Goal: Task Accomplishment & Management: Use online tool/utility

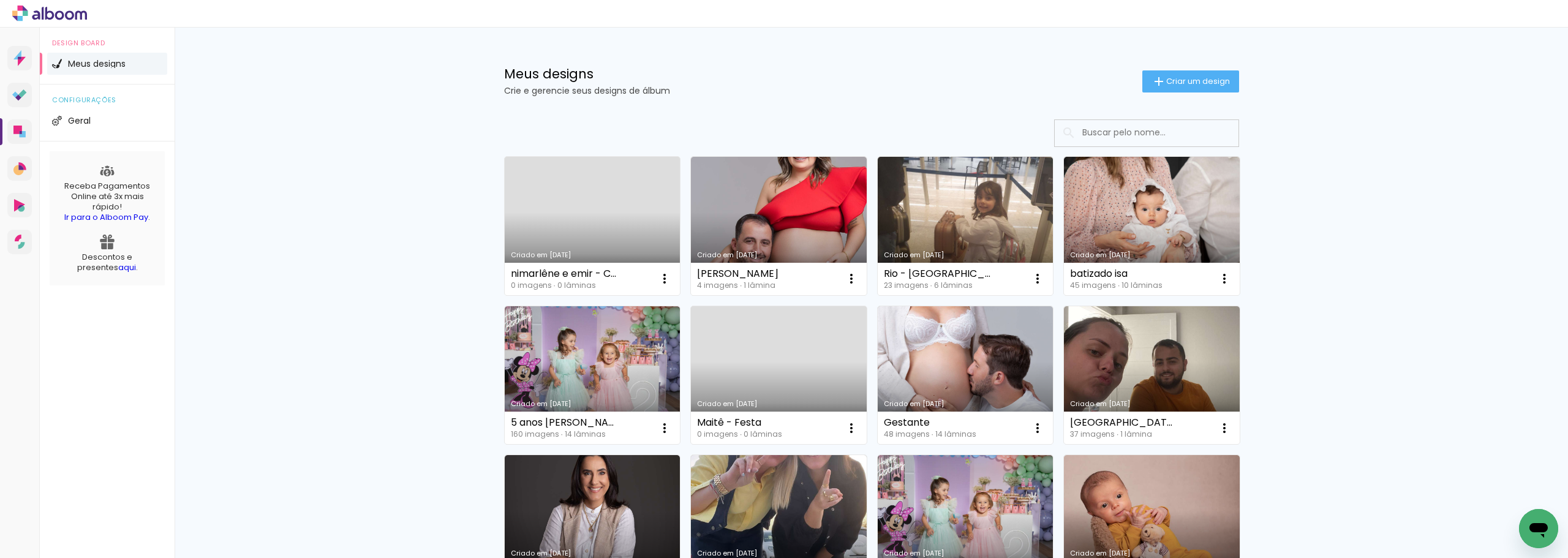
click at [595, 216] on link "Criado em [DATE]" at bounding box center [592, 226] width 176 height 139
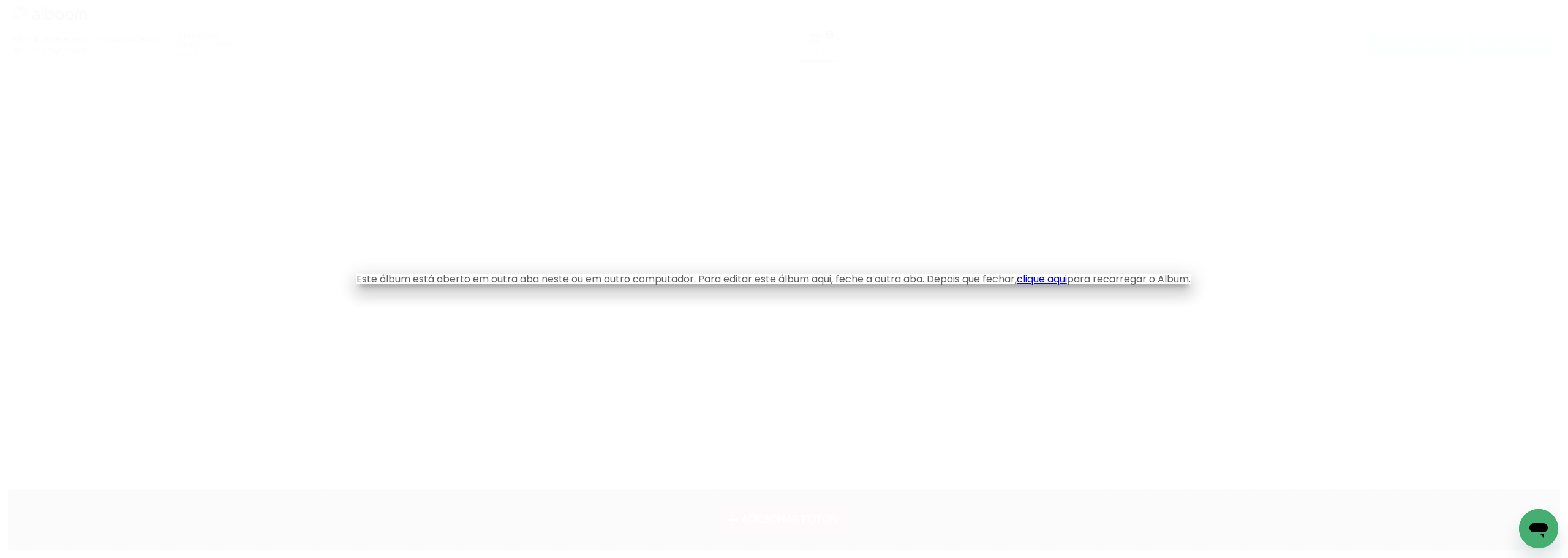
click at [1054, 282] on link "clique aqui" at bounding box center [1042, 279] width 50 height 14
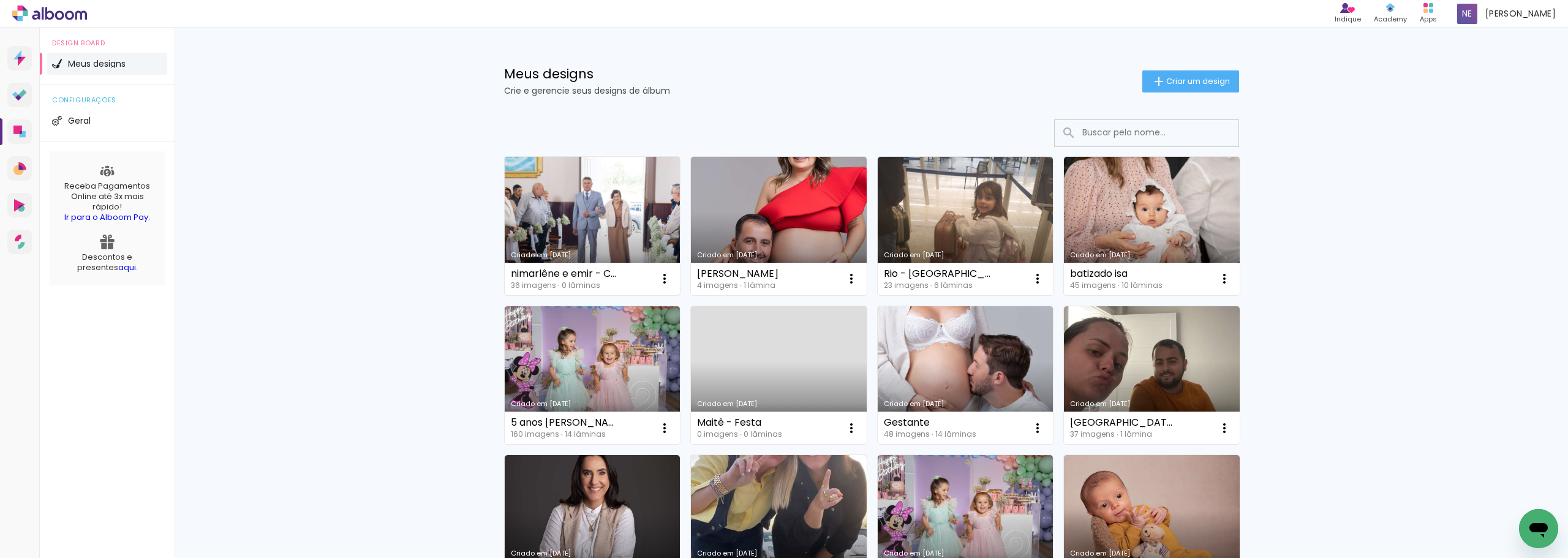
click at [596, 202] on link "Criado em [DATE]" at bounding box center [592, 226] width 176 height 139
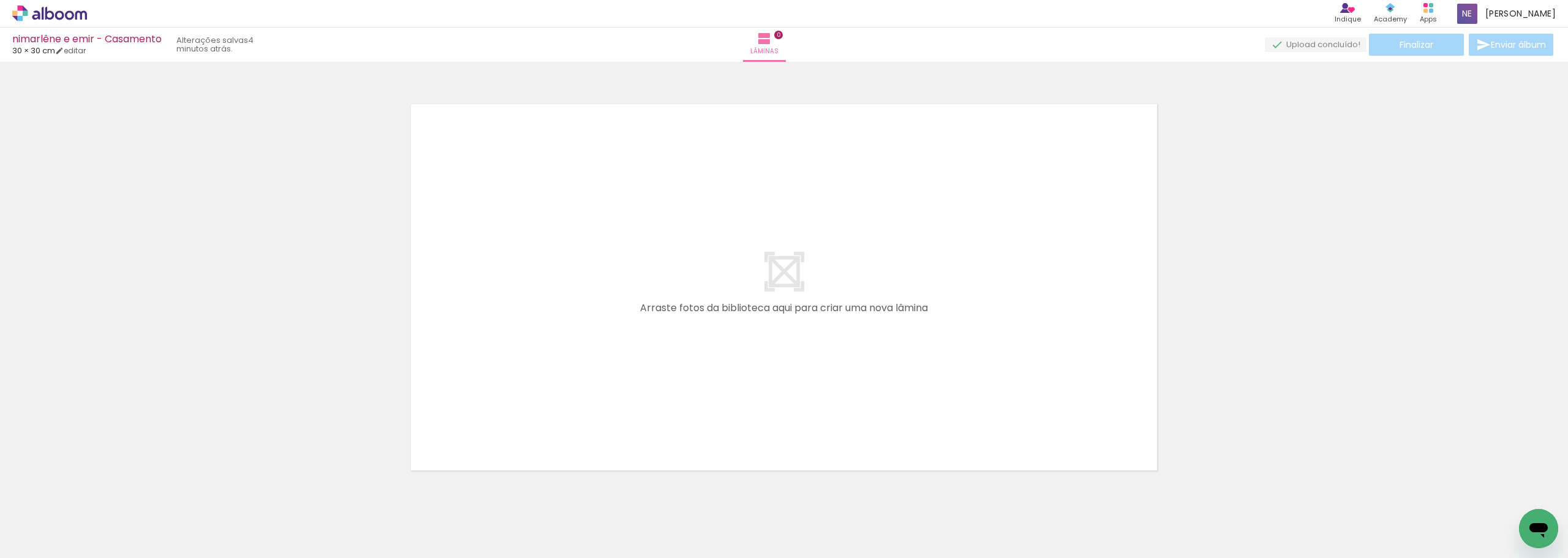
scroll to position [39, 0]
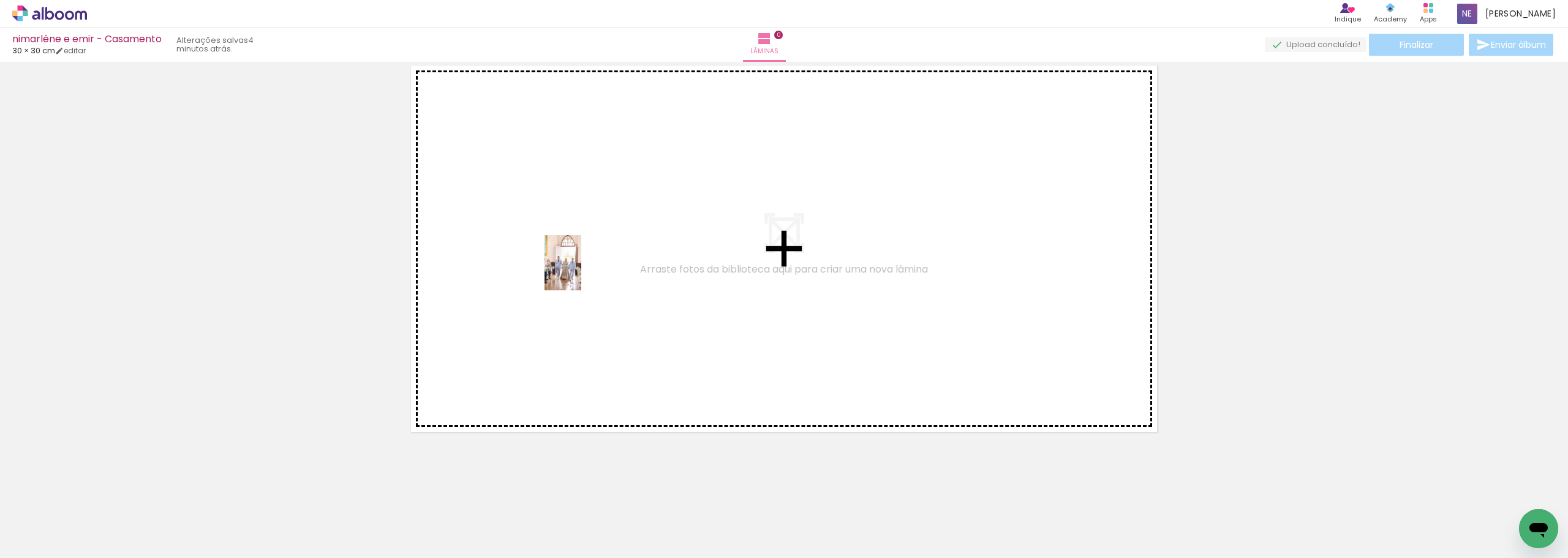
drag, startPoint x: 139, startPoint y: 524, endPoint x: 589, endPoint y: 265, distance: 519.2
click at [589, 265] on quentale-workspace at bounding box center [784, 279] width 1568 height 558
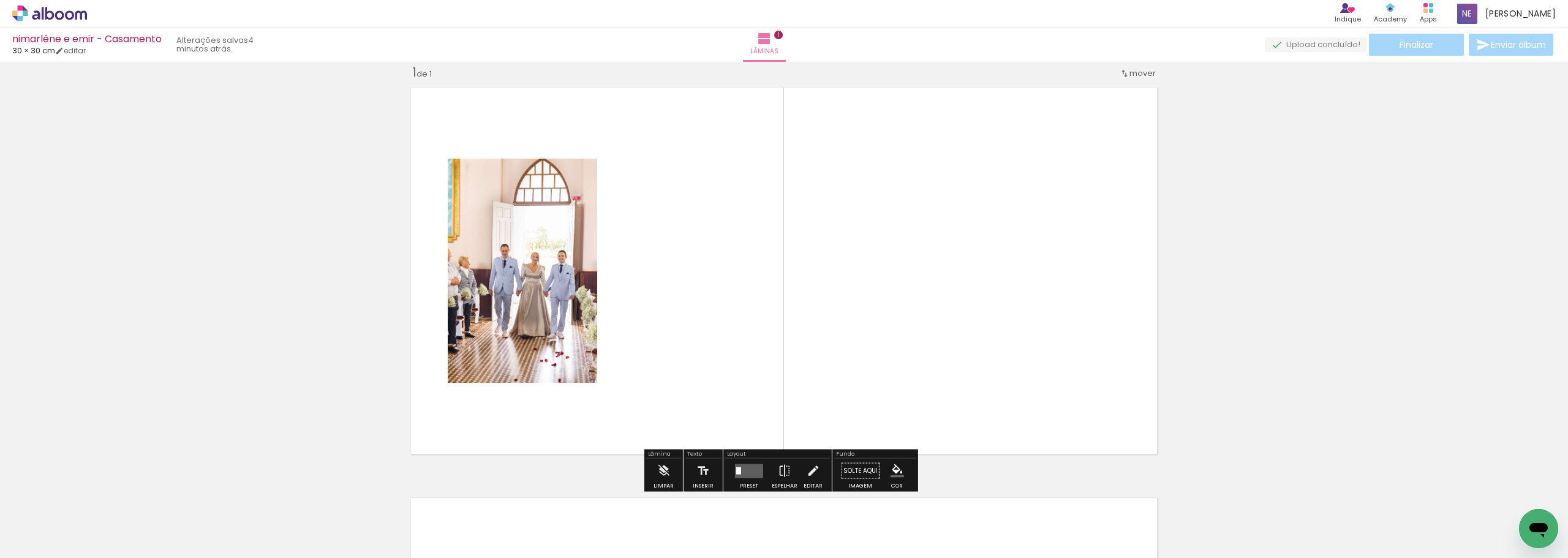
scroll to position [16, 0]
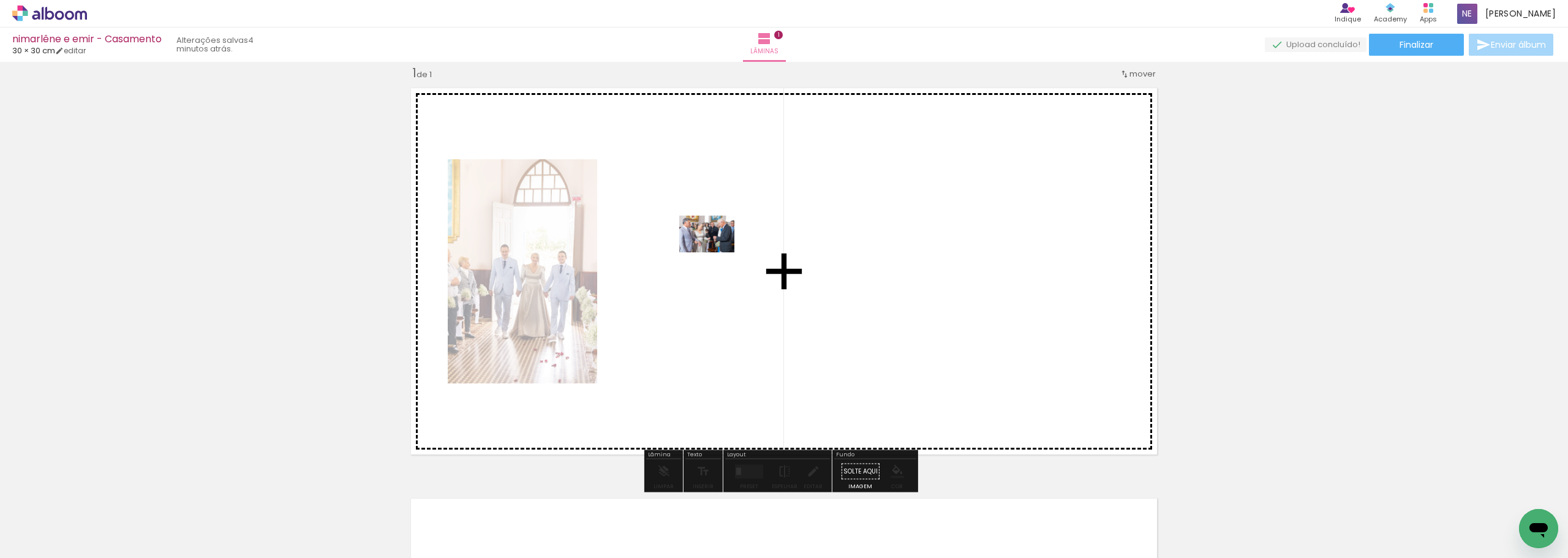
drag, startPoint x: 232, startPoint y: 508, endPoint x: 716, endPoint y: 252, distance: 547.5
click at [716, 252] on quentale-workspace at bounding box center [784, 279] width 1568 height 558
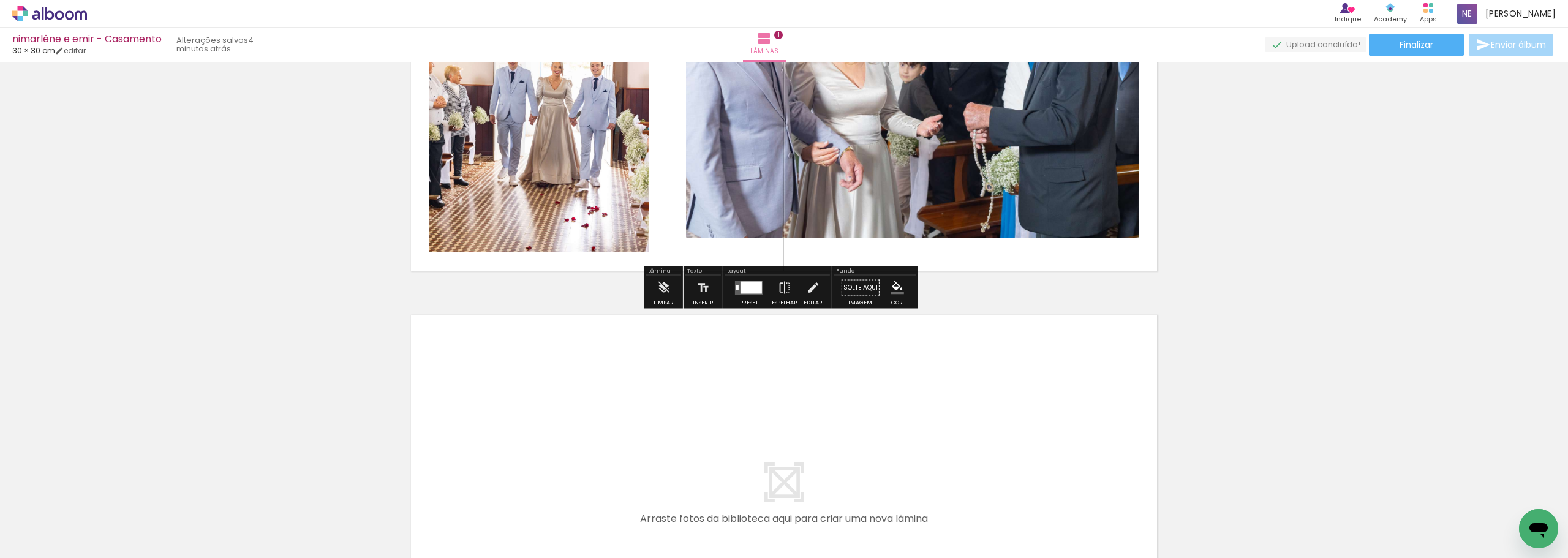
scroll to position [261, 0]
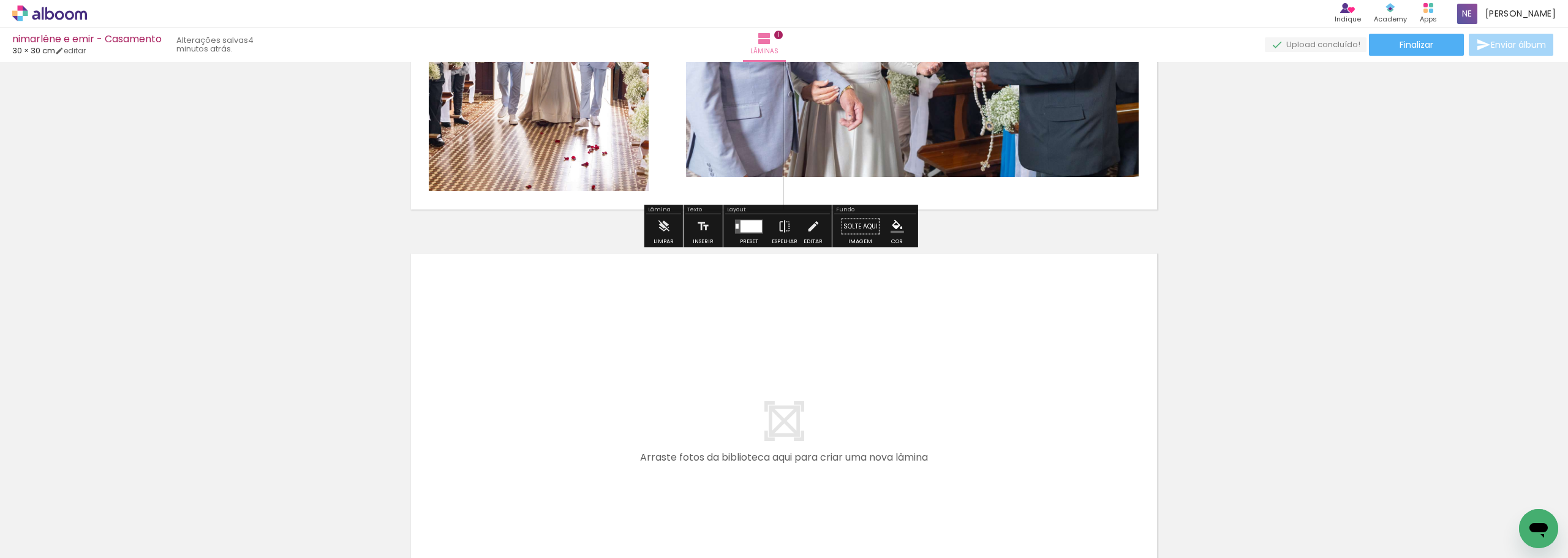
drag, startPoint x: 267, startPoint y: 519, endPoint x: 564, endPoint y: 353, distance: 340.2
click at [564, 353] on quentale-workspace at bounding box center [784, 279] width 1568 height 558
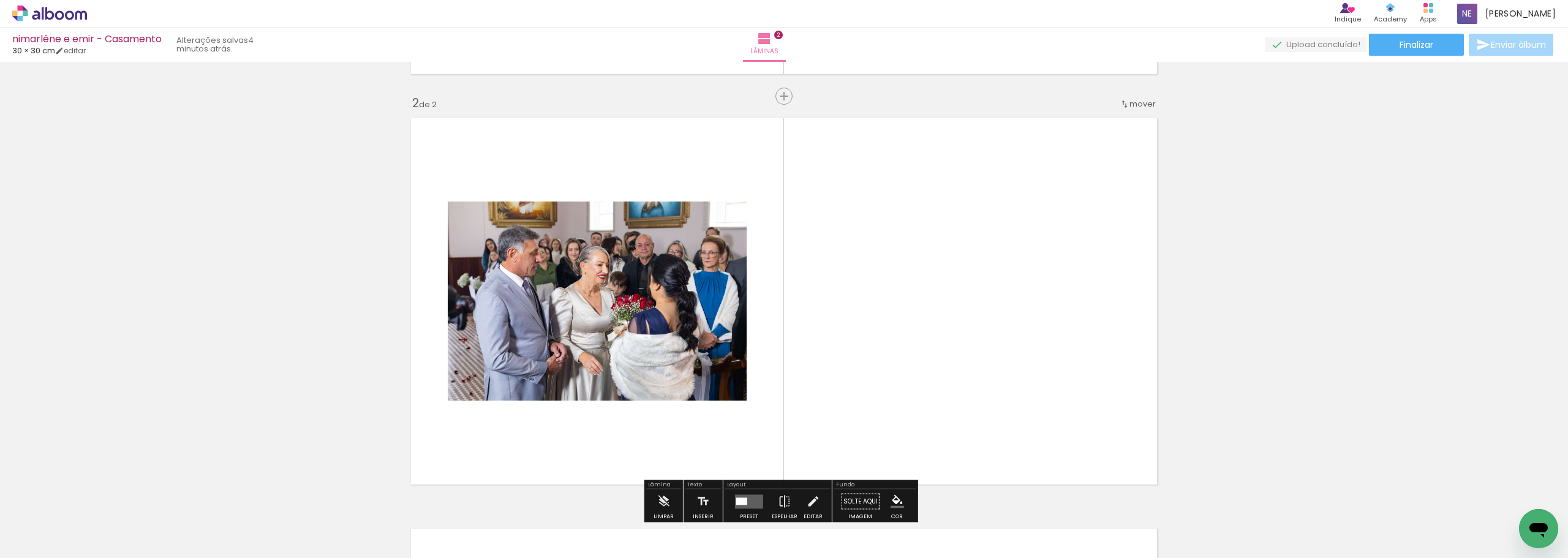
scroll to position [426, 0]
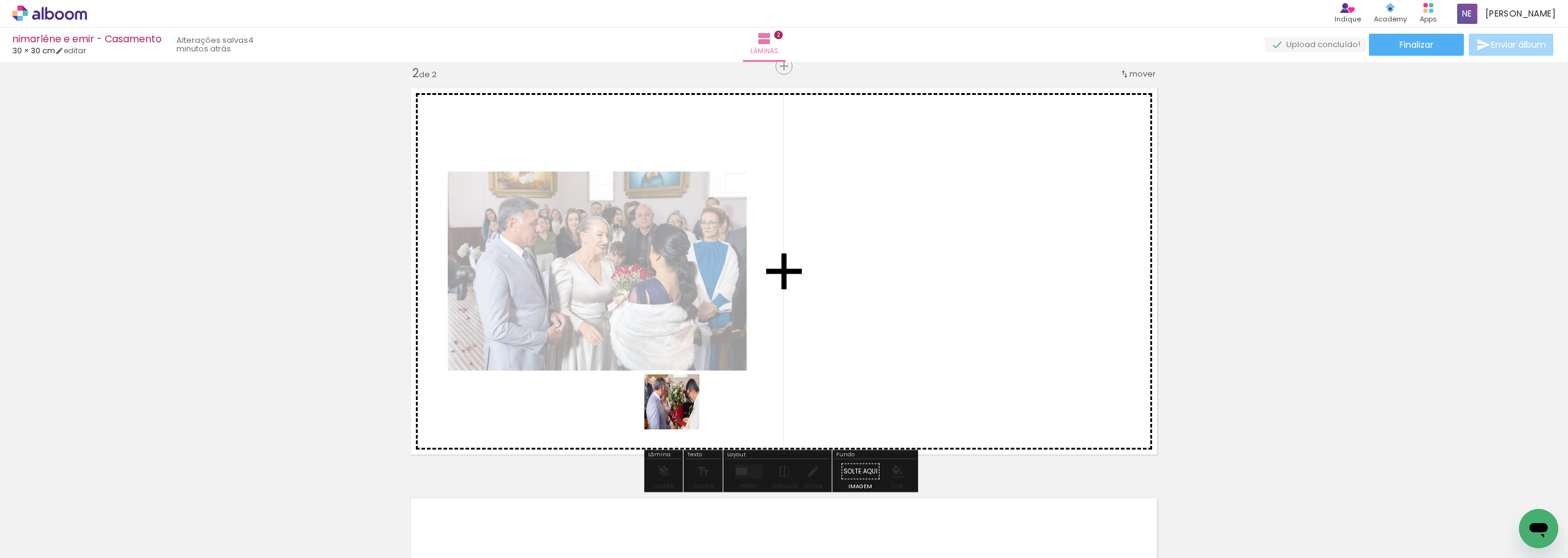
drag, startPoint x: 346, startPoint y: 527, endPoint x: 888, endPoint y: 289, distance: 592.0
click at [888, 289] on quentale-workspace at bounding box center [784, 279] width 1568 height 558
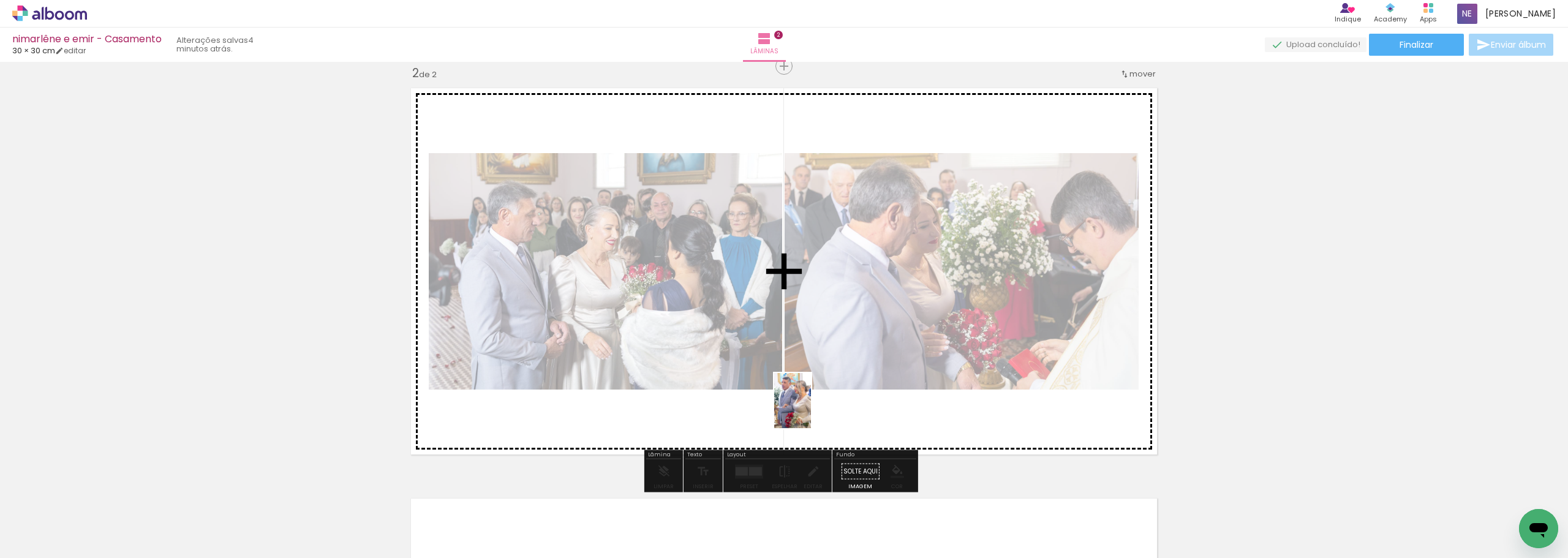
drag, startPoint x: 411, startPoint y: 527, endPoint x: 828, endPoint y: 407, distance: 433.9
click at [828, 407] on quentale-workspace at bounding box center [784, 279] width 1568 height 558
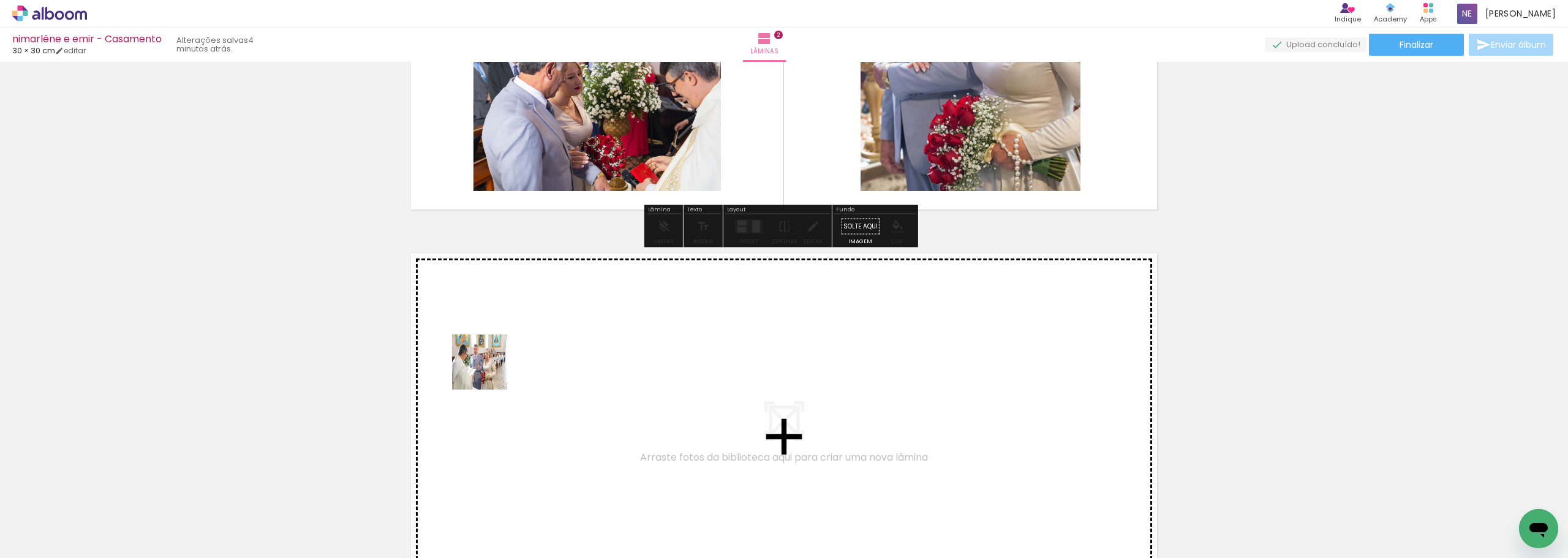
drag, startPoint x: 469, startPoint y: 514, endPoint x: 499, endPoint y: 345, distance: 171.6
click at [499, 345] on quentale-workspace at bounding box center [784, 279] width 1568 height 558
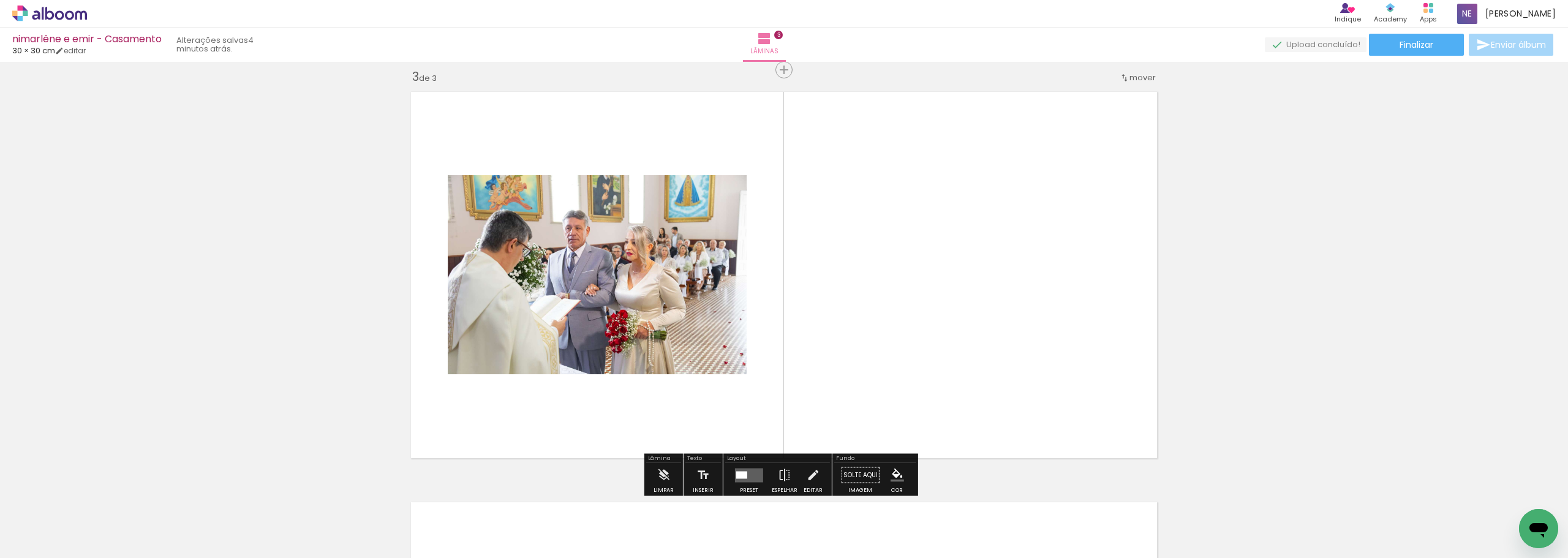
scroll to position [836, 0]
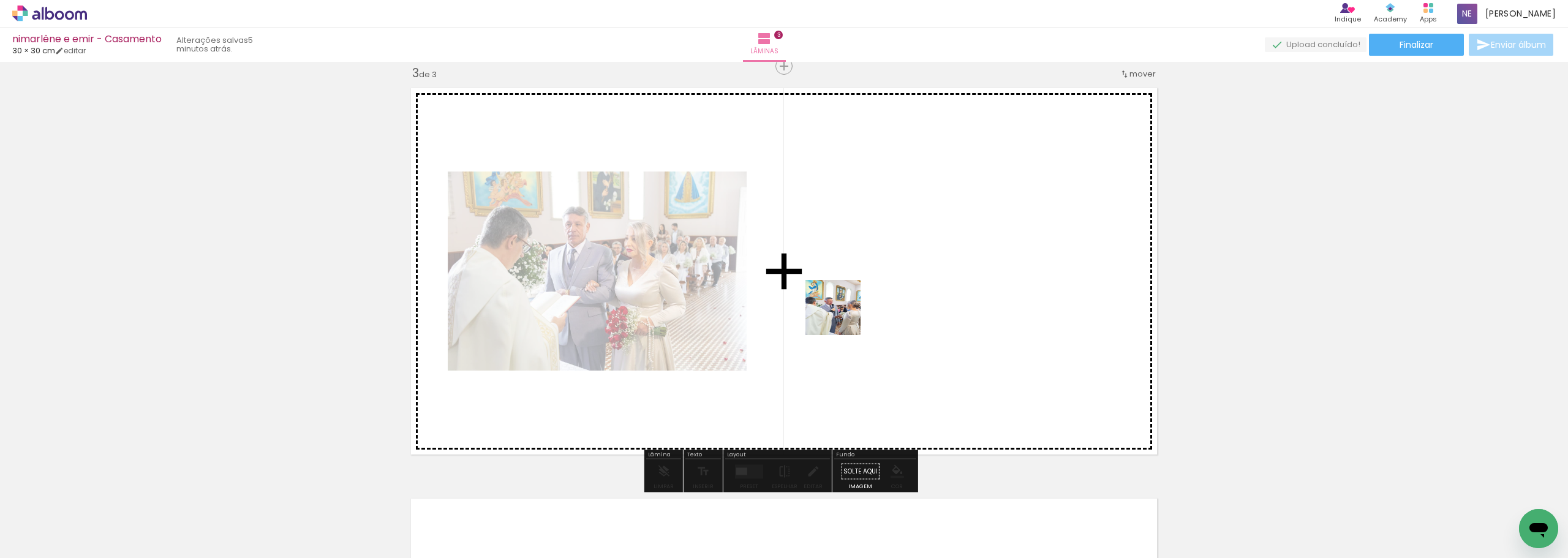
drag, startPoint x: 659, startPoint y: 442, endPoint x: 773, endPoint y: 409, distance: 118.7
click at [864, 288] on quentale-workspace at bounding box center [784, 279] width 1568 height 558
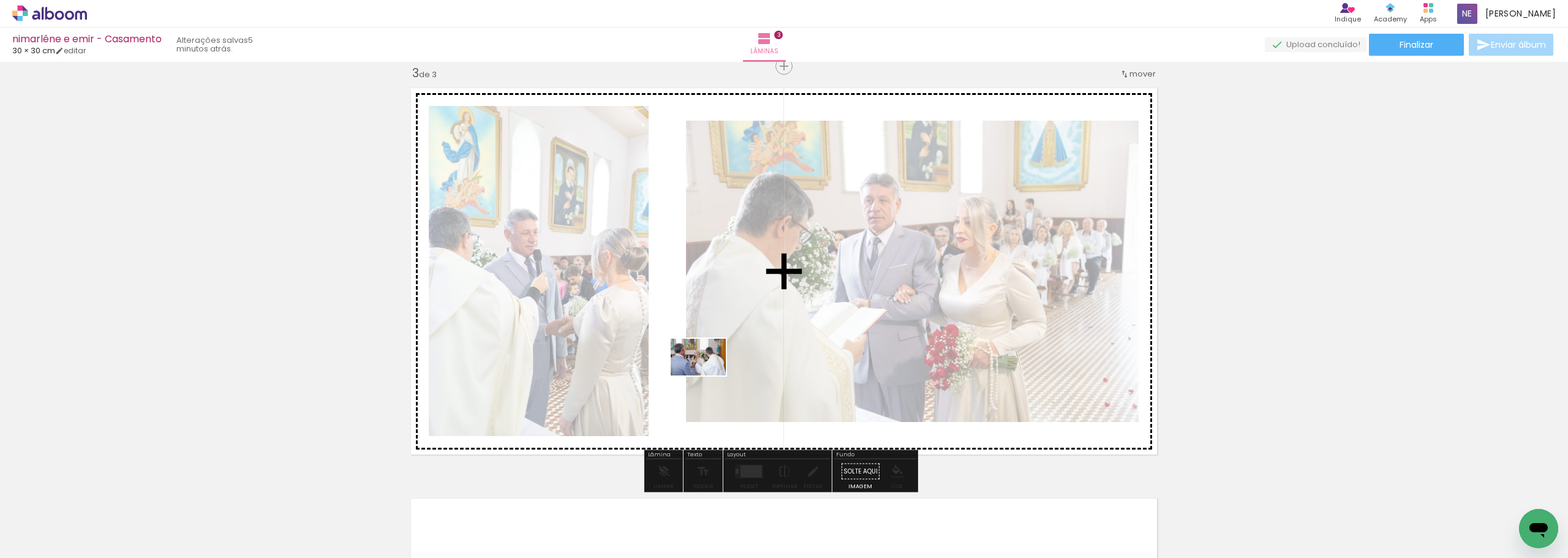
drag, startPoint x: 622, startPoint y: 524, endPoint x: 707, endPoint y: 375, distance: 171.5
click at [707, 375] on quentale-workspace at bounding box center [784, 279] width 1568 height 558
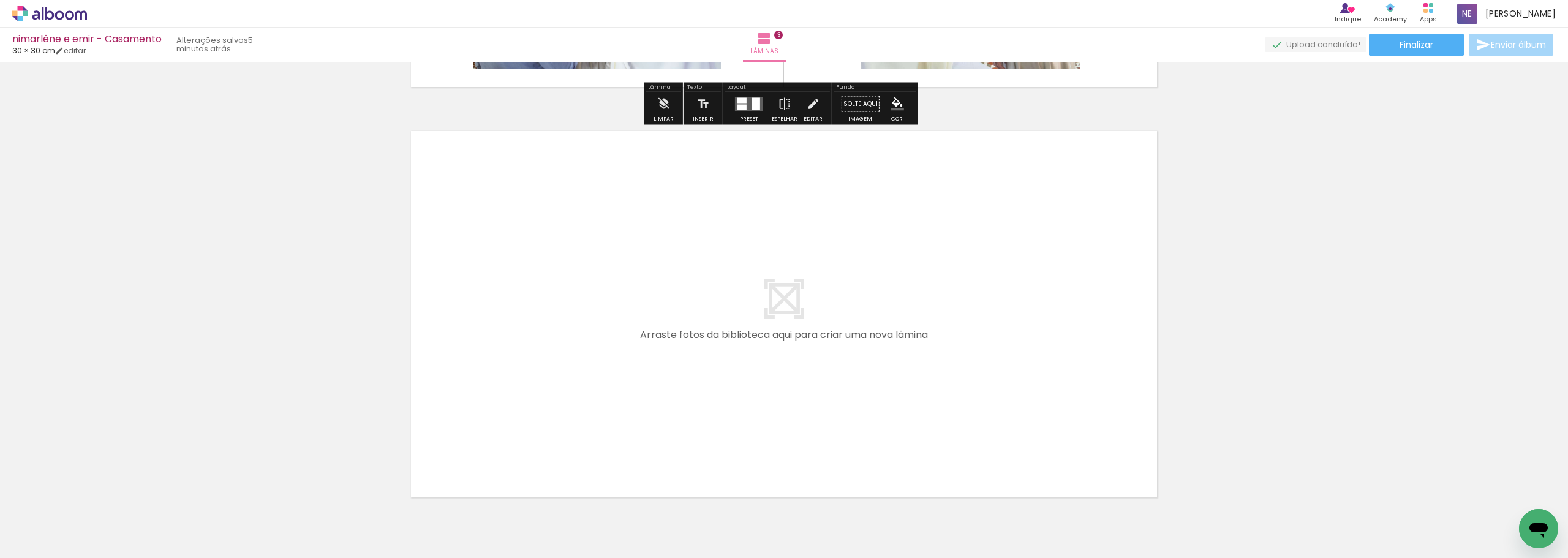
drag, startPoint x: 684, startPoint y: 513, endPoint x: 634, endPoint y: 303, distance: 215.9
click at [634, 303] on quentale-workspace at bounding box center [784, 279] width 1568 height 558
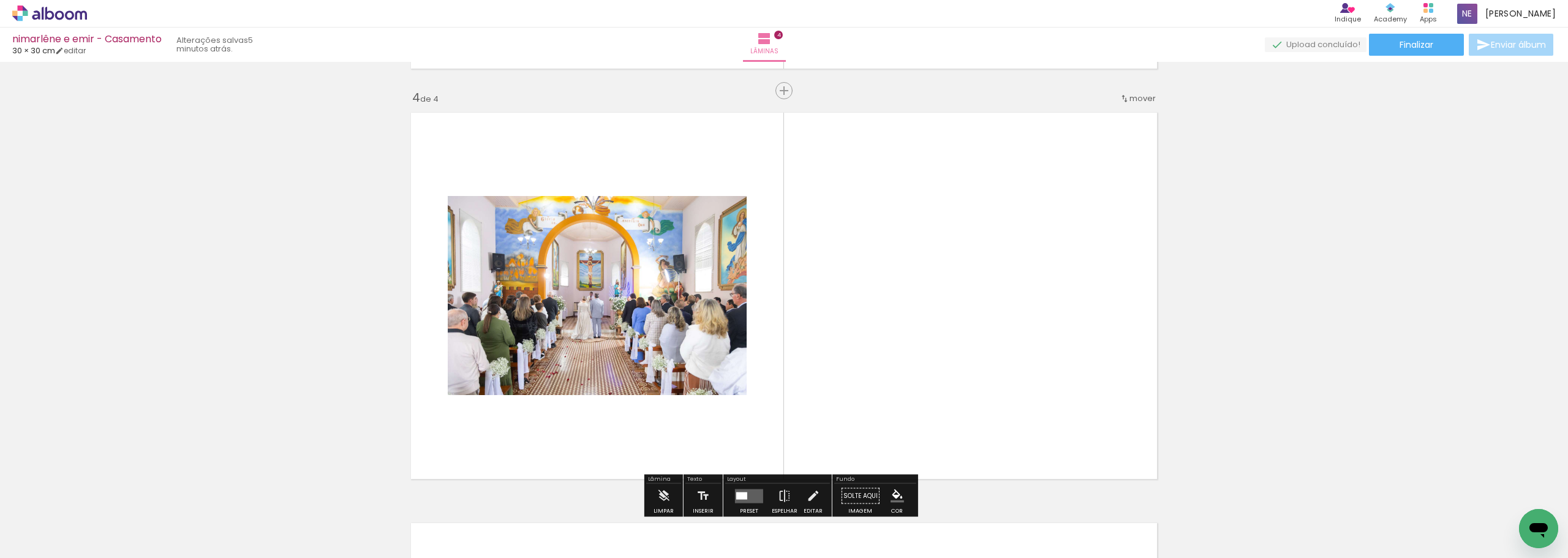
scroll to position [1247, 0]
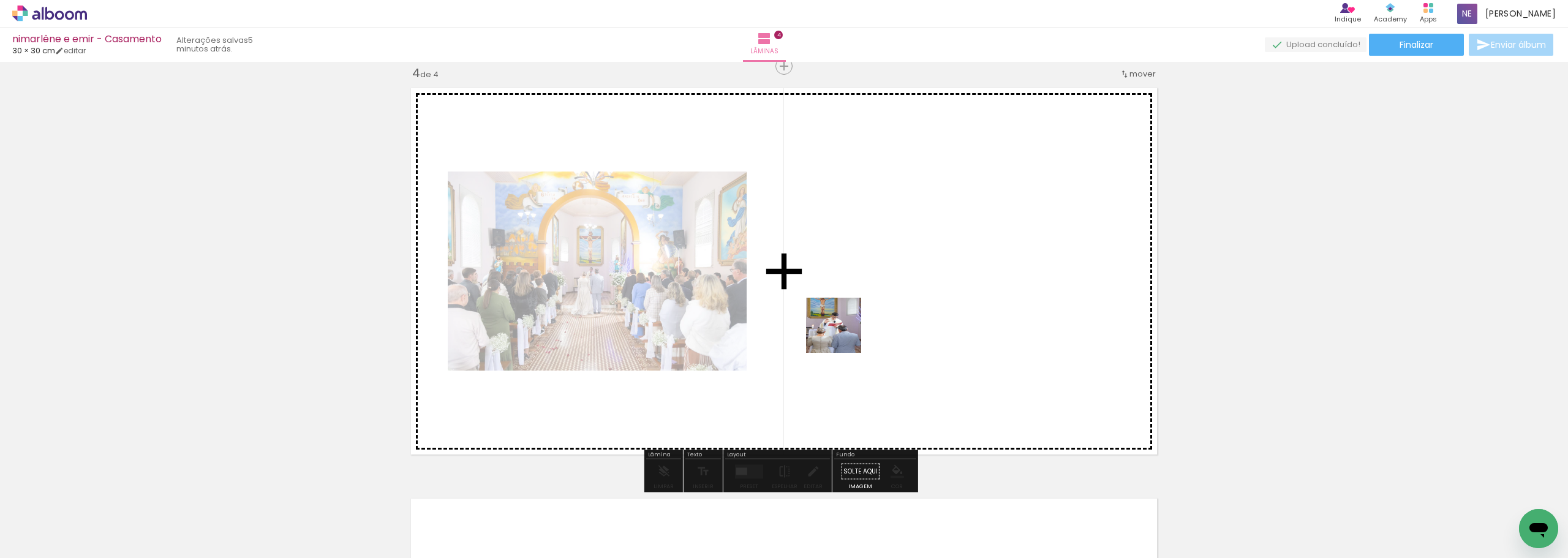
drag, startPoint x: 784, startPoint y: 423, endPoint x: 847, endPoint y: 390, distance: 71.1
click at [848, 325] on quentale-workspace at bounding box center [784, 279] width 1568 height 558
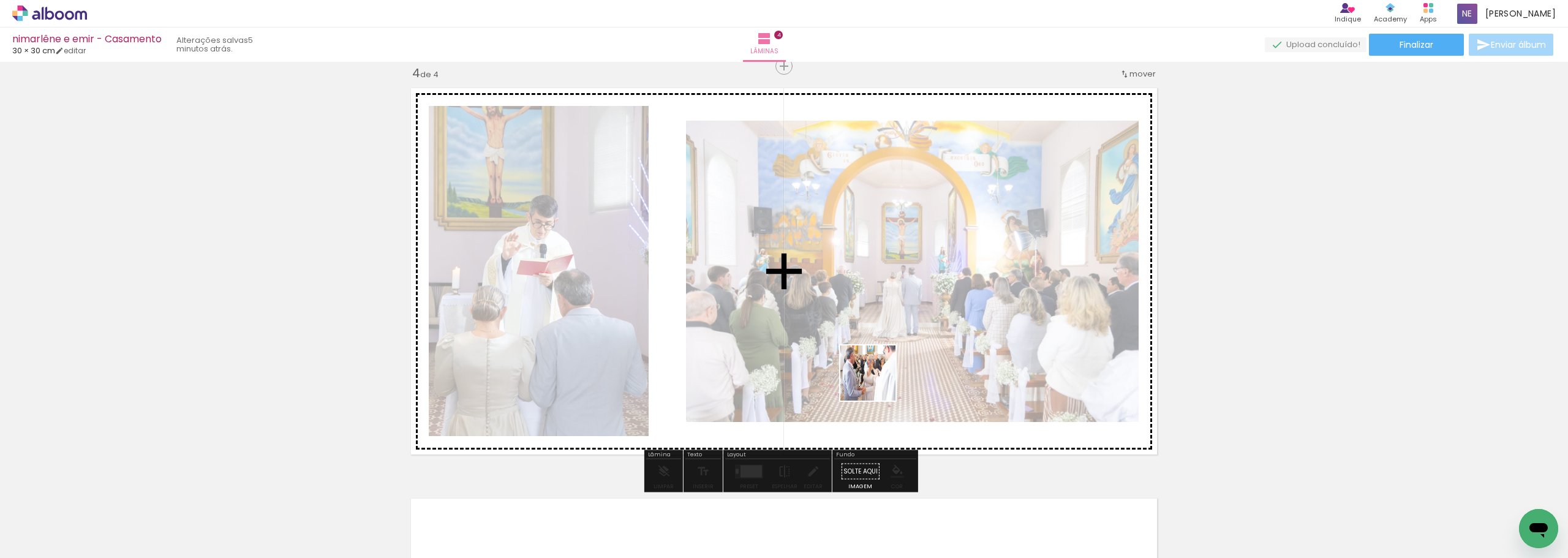
drag, startPoint x: 861, startPoint y: 423, endPoint x: 890, endPoint y: 343, distance: 85.1
click at [888, 354] on quentale-workspace at bounding box center [784, 279] width 1568 height 558
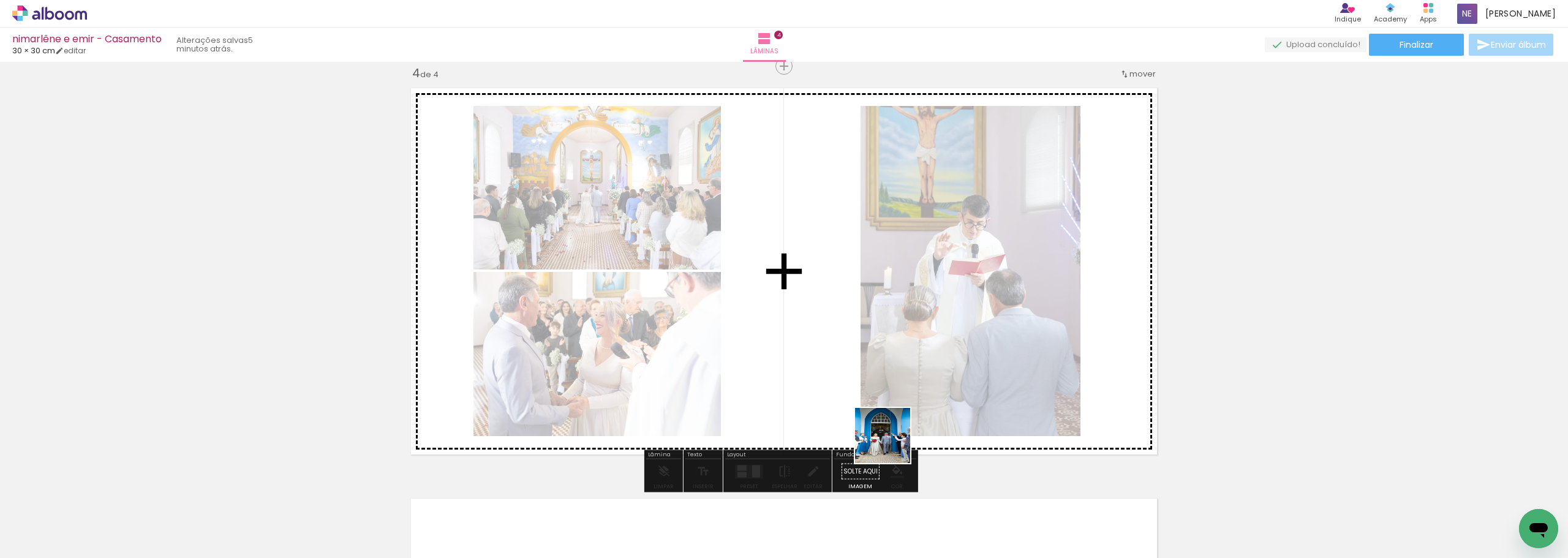
drag, startPoint x: 889, startPoint y: 523, endPoint x: 840, endPoint y: 324, distance: 204.9
click at [840, 324] on quentale-workspace at bounding box center [784, 279] width 1568 height 558
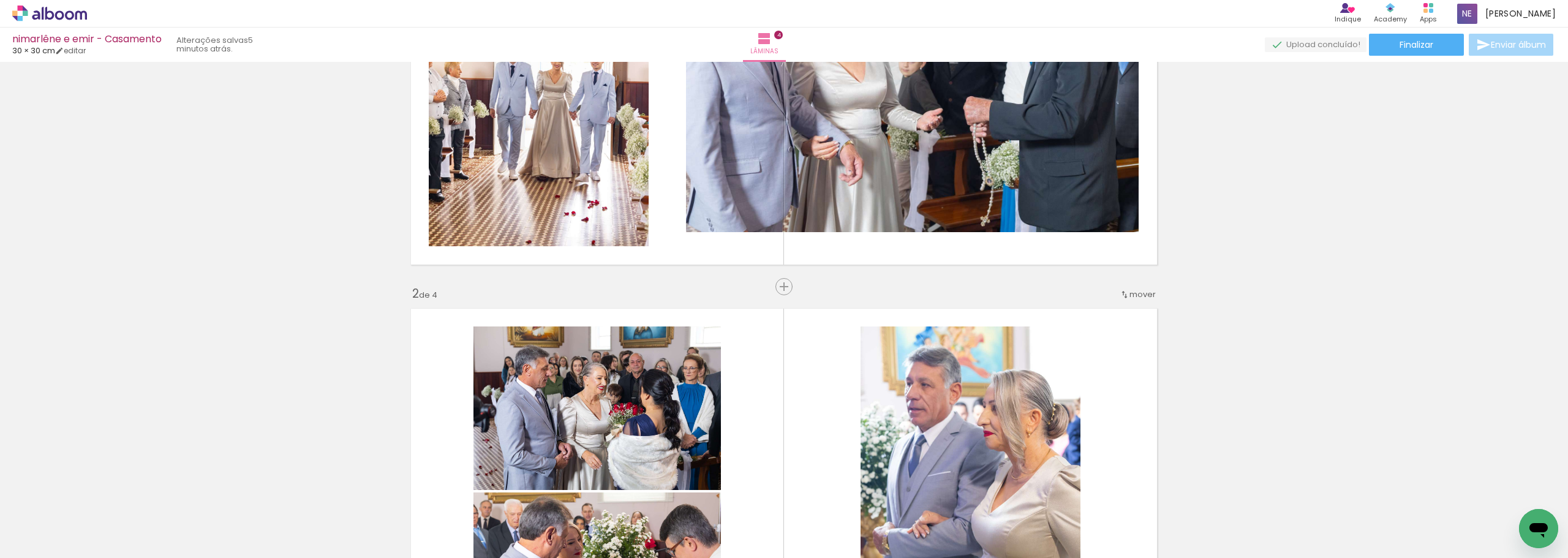
scroll to position [0, 0]
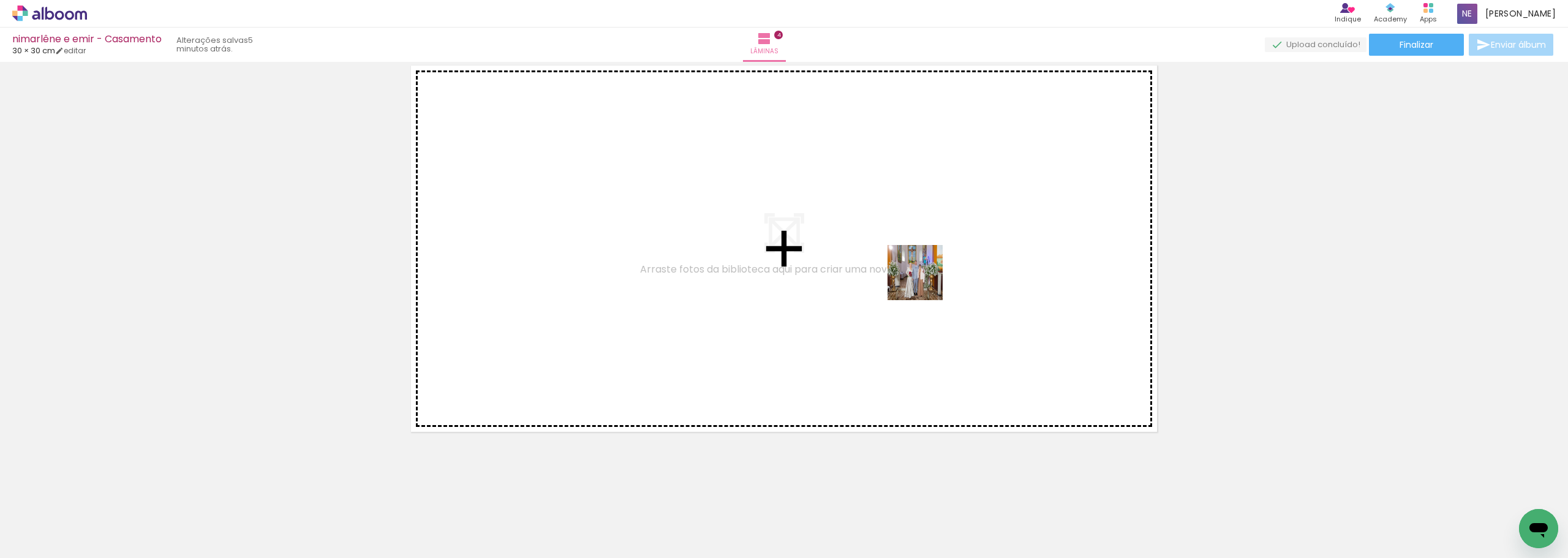
drag, startPoint x: 962, startPoint y: 516, endPoint x: 955, endPoint y: 346, distance: 170.1
click at [921, 268] on quentale-workspace at bounding box center [784, 279] width 1568 height 558
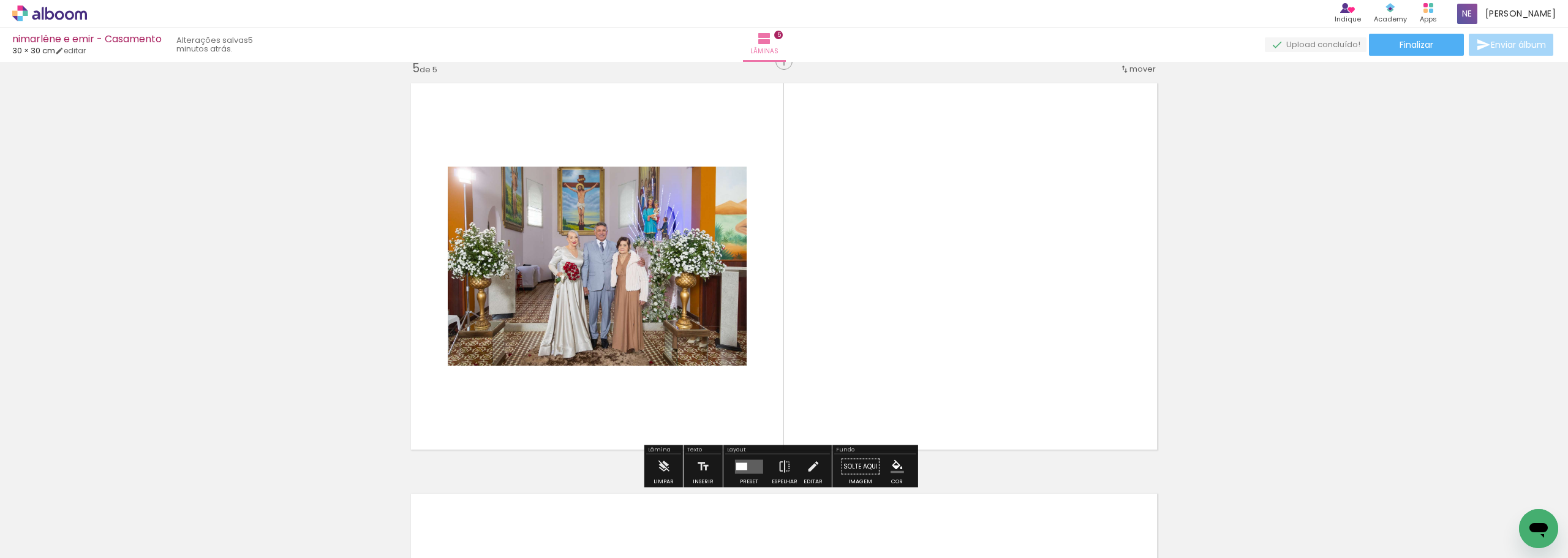
scroll to position [1657, 0]
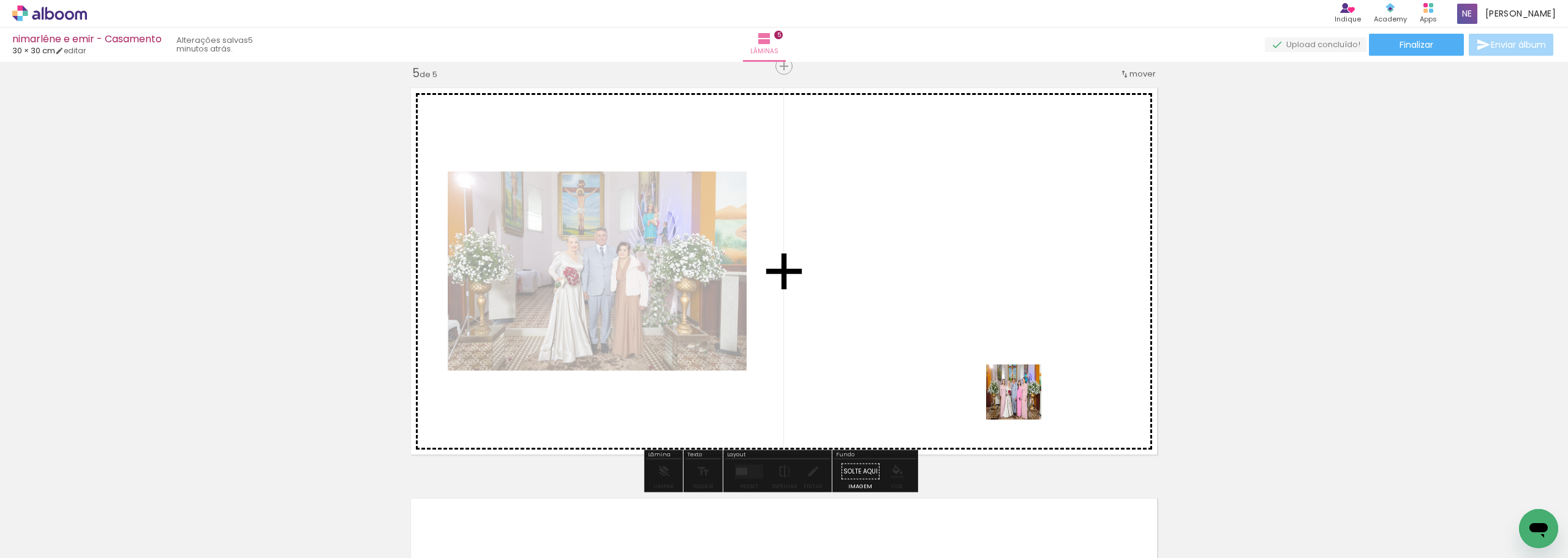
drag, startPoint x: 1034, startPoint y: 491, endPoint x: 1044, endPoint y: 441, distance: 51.0
click at [1007, 306] on quentale-workspace at bounding box center [784, 279] width 1568 height 558
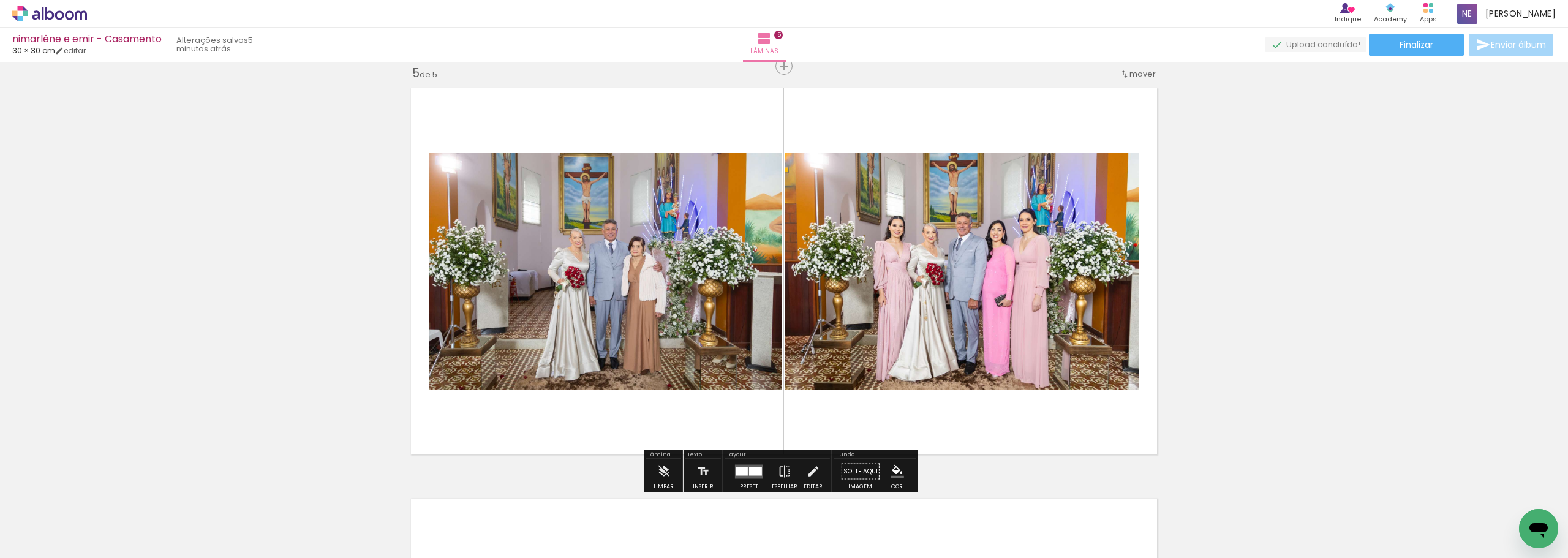
drag, startPoint x: 1101, startPoint y: 514, endPoint x: 1059, endPoint y: 395, distance: 126.2
click at [1059, 395] on quentale-workspace at bounding box center [784, 279] width 1568 height 558
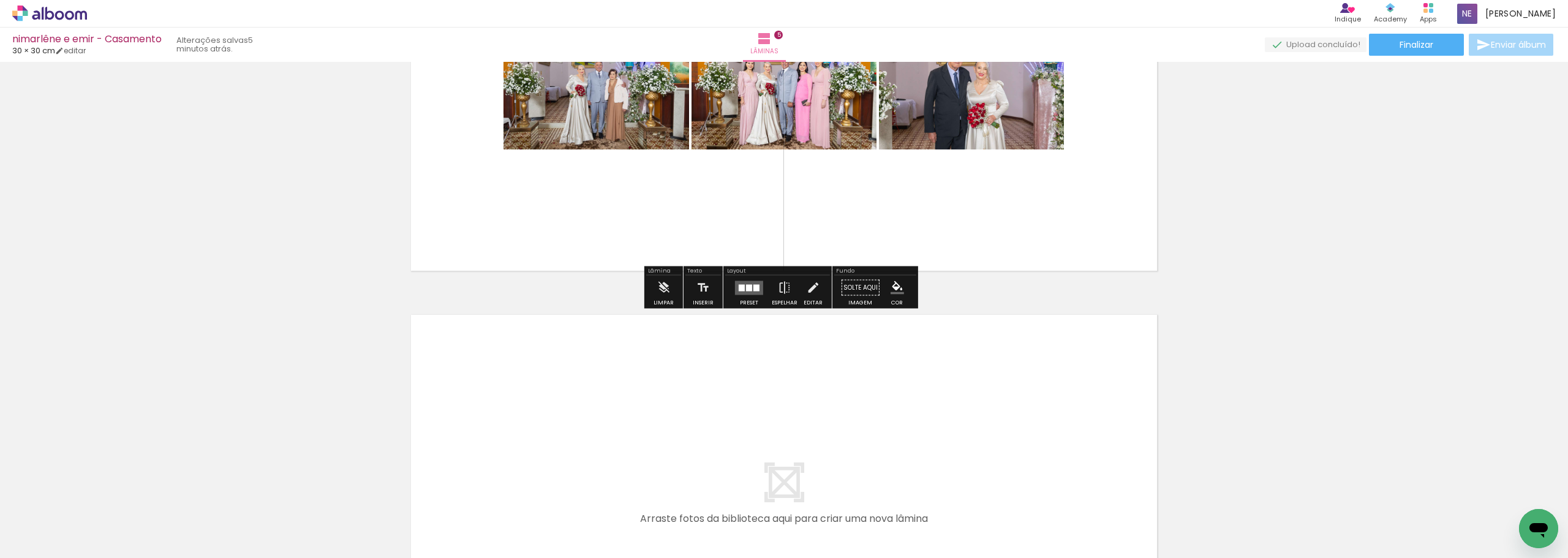
scroll to position [1901, 0]
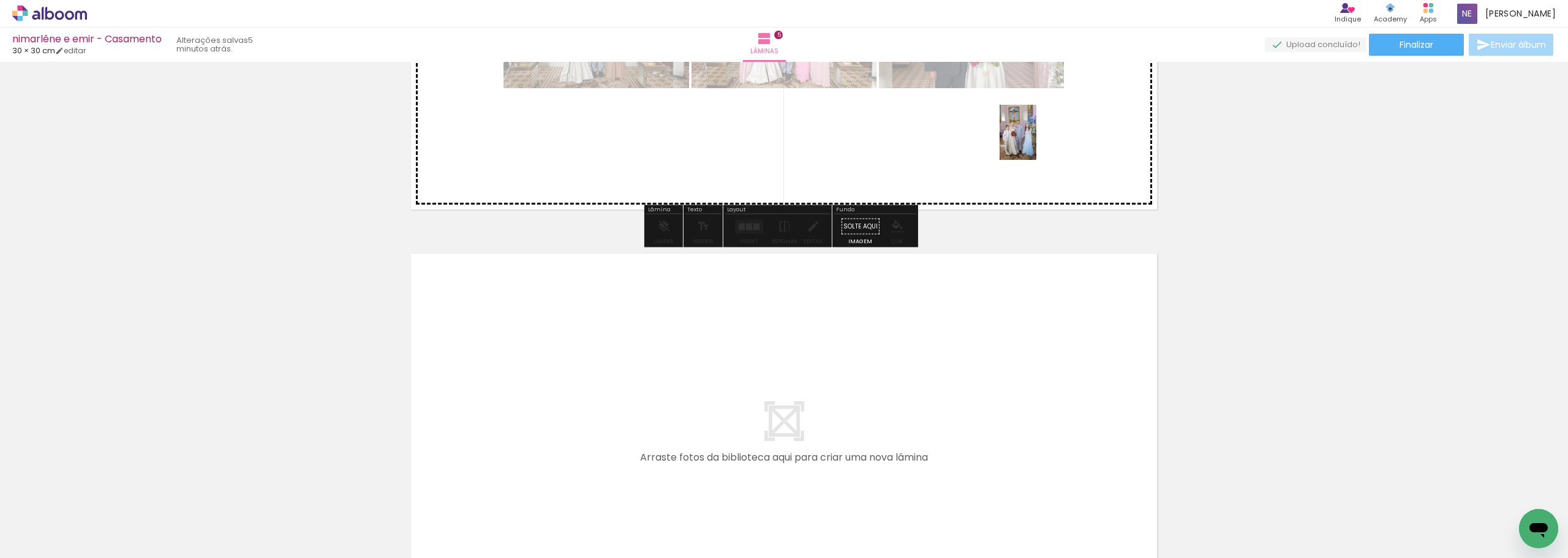
drag, startPoint x: 1143, startPoint y: 431, endPoint x: 1038, endPoint y: 142, distance: 307.5
click at [1036, 140] on quentale-workspace at bounding box center [784, 279] width 1568 height 558
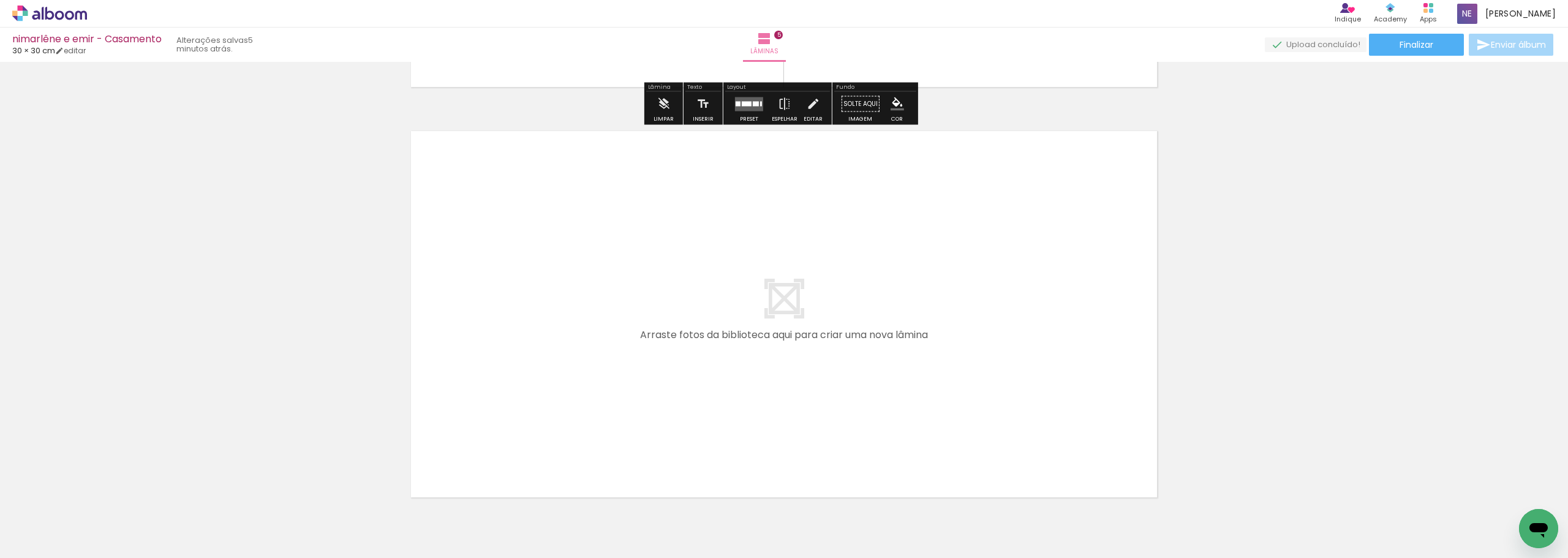
scroll to position [2085, 0]
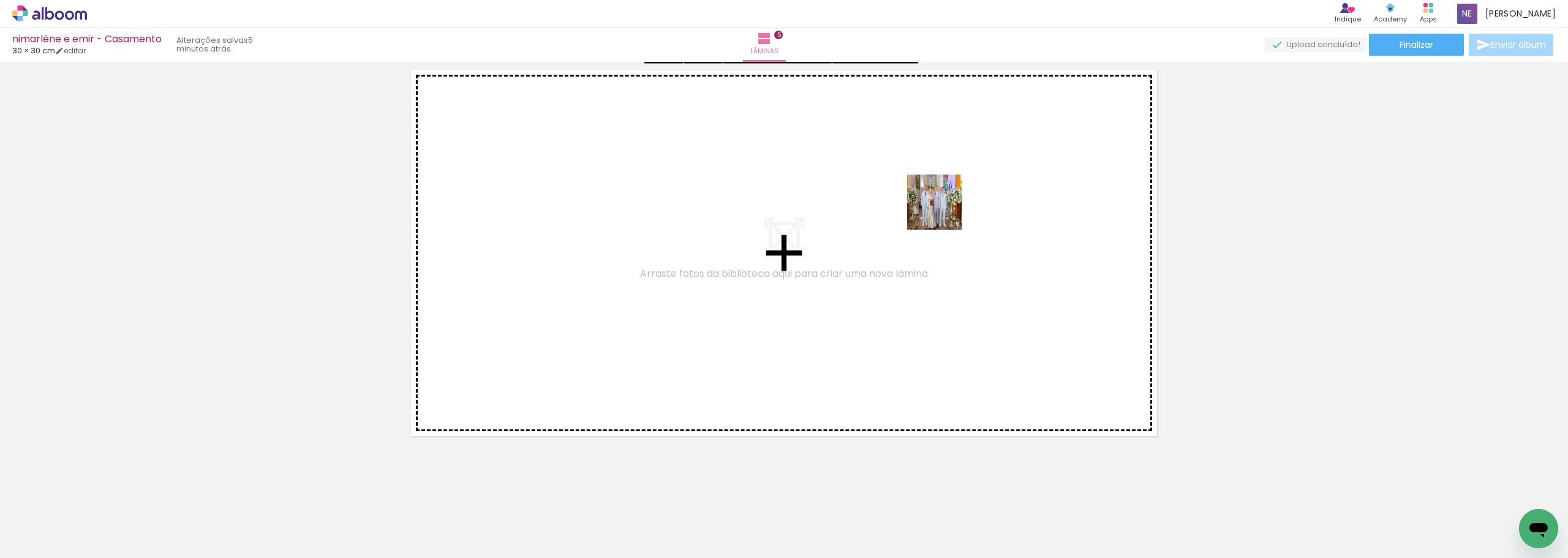
drag, startPoint x: 1219, startPoint y: 508, endPoint x: 940, endPoint y: 203, distance: 413.4
click at [940, 203] on quentale-workspace at bounding box center [784, 279] width 1568 height 558
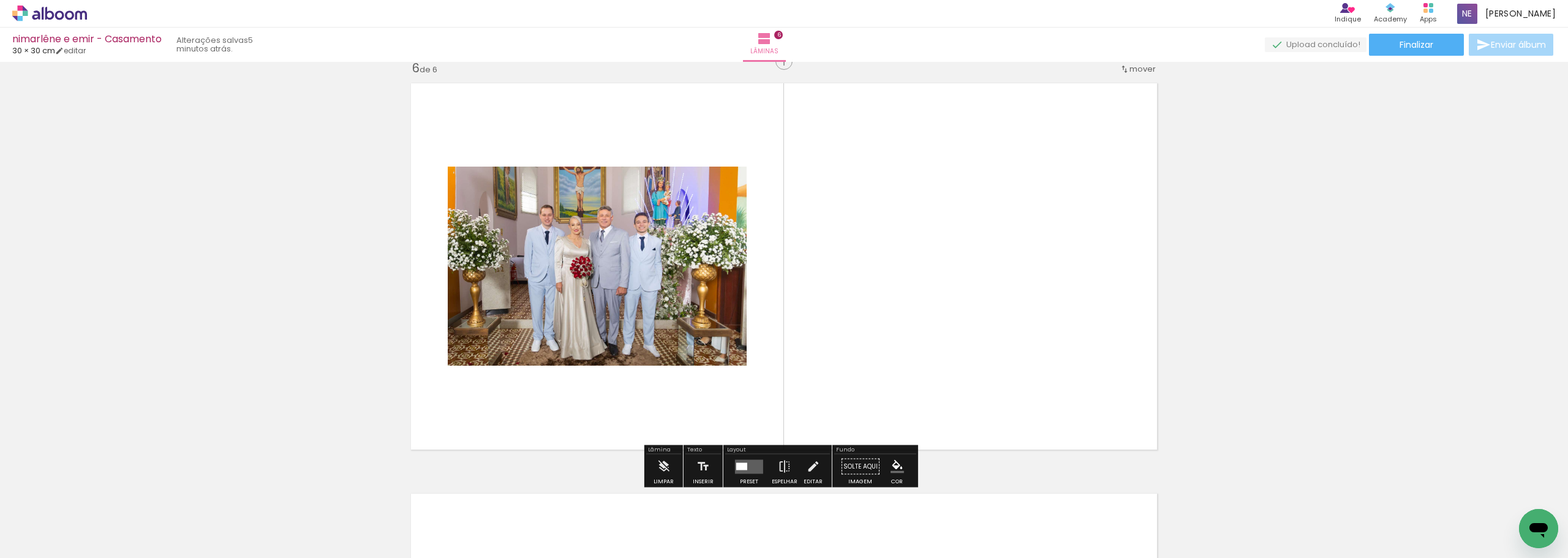
scroll to position [2067, 0]
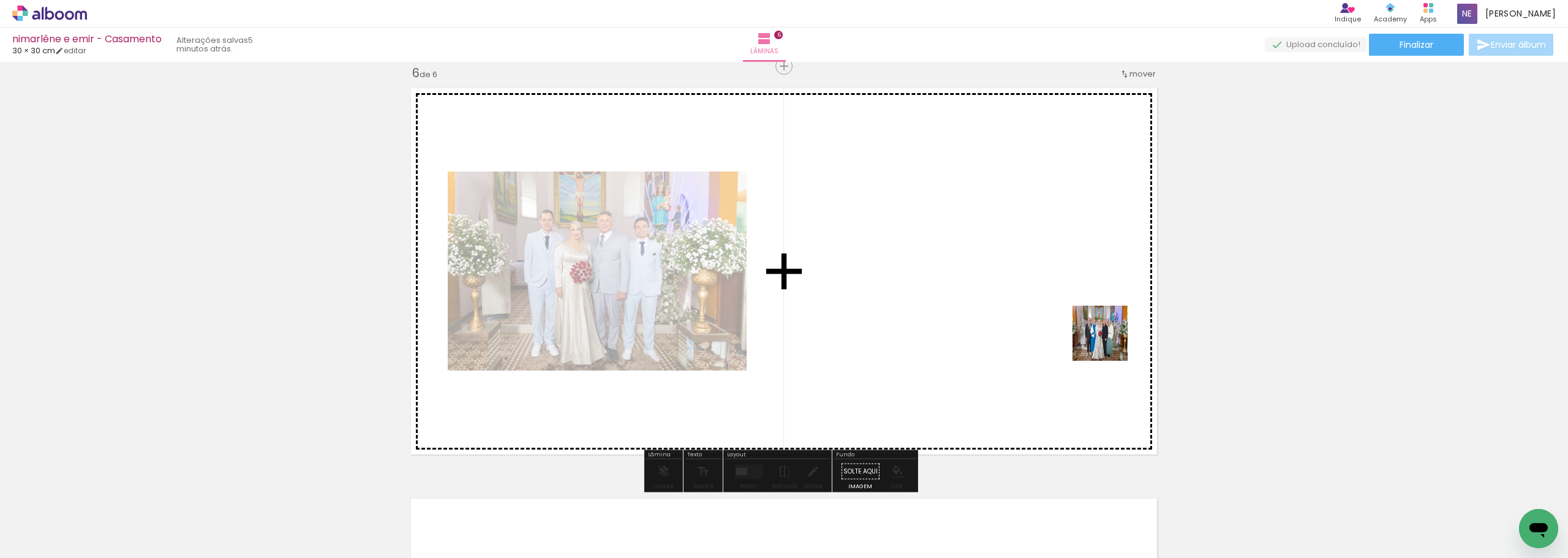
drag, startPoint x: 1210, startPoint y: 417, endPoint x: 1025, endPoint y: 268, distance: 237.5
click at [1025, 268] on quentale-workspace at bounding box center [784, 279] width 1568 height 558
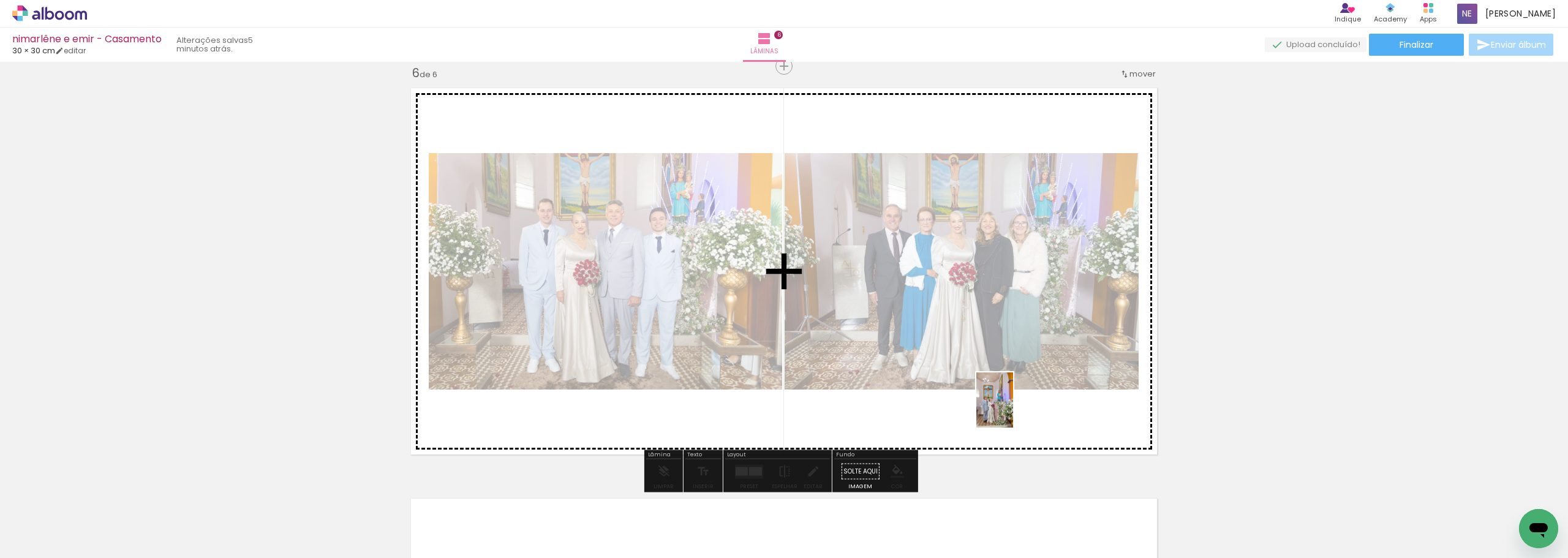
drag, startPoint x: 1373, startPoint y: 519, endPoint x: 1013, endPoint y: 409, distance: 376.4
click at [1013, 409] on quentale-workspace at bounding box center [784, 279] width 1568 height 558
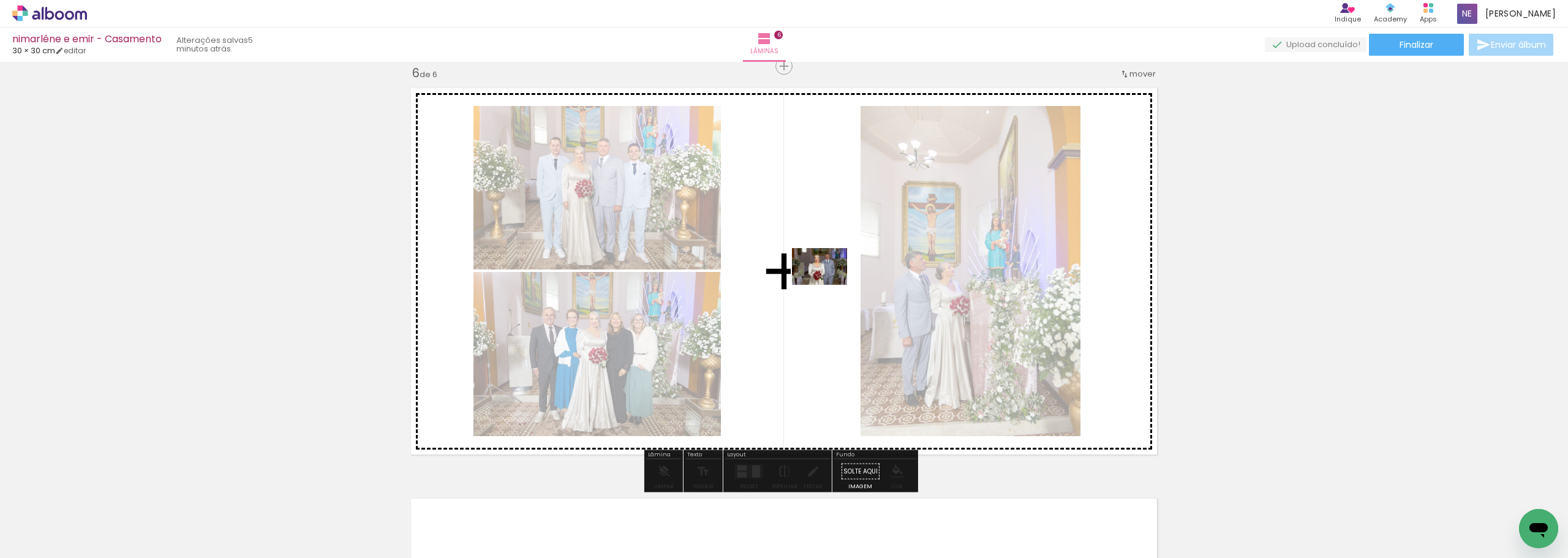
drag, startPoint x: 1424, startPoint y: 510, endPoint x: 829, endPoint y: 278, distance: 638.6
click at [828, 282] on quentale-workspace at bounding box center [784, 279] width 1568 height 558
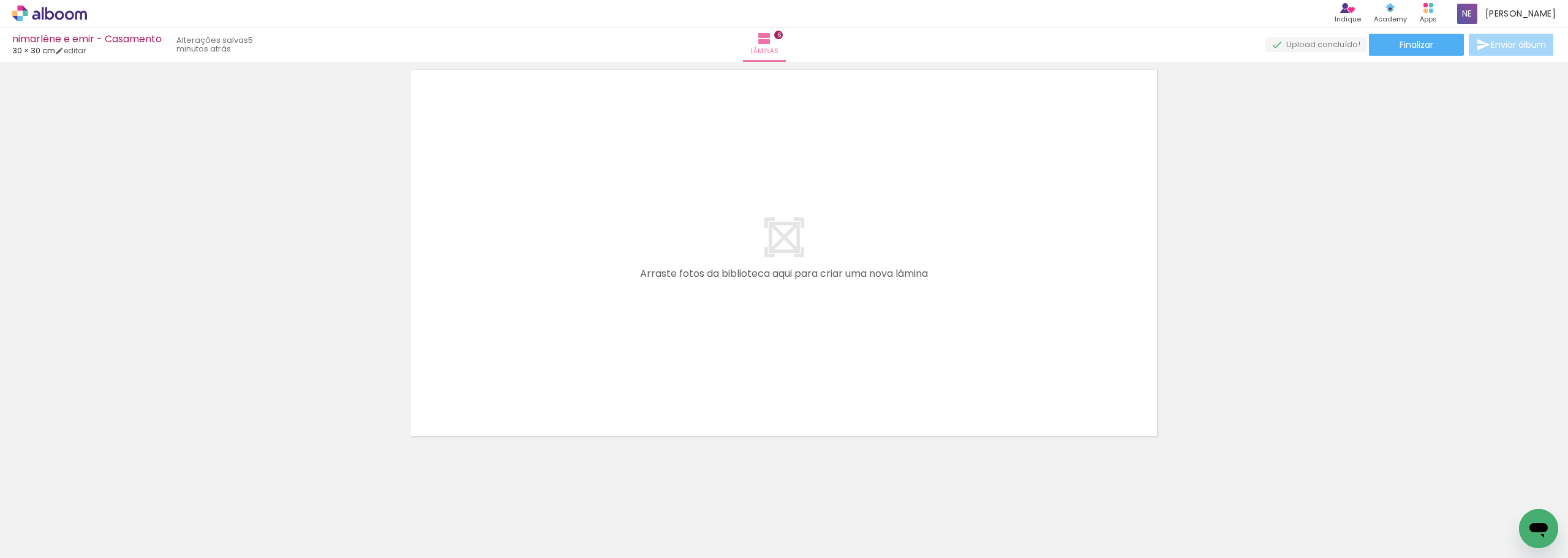
scroll to position [0, 677]
click at [940, 517] on quentale-thumb at bounding box center [954, 516] width 69 height 70
drag, startPoint x: 980, startPoint y: 529, endPoint x: 962, endPoint y: 387, distance: 143.1
click at [933, 334] on quentale-workspace at bounding box center [784, 279] width 1568 height 558
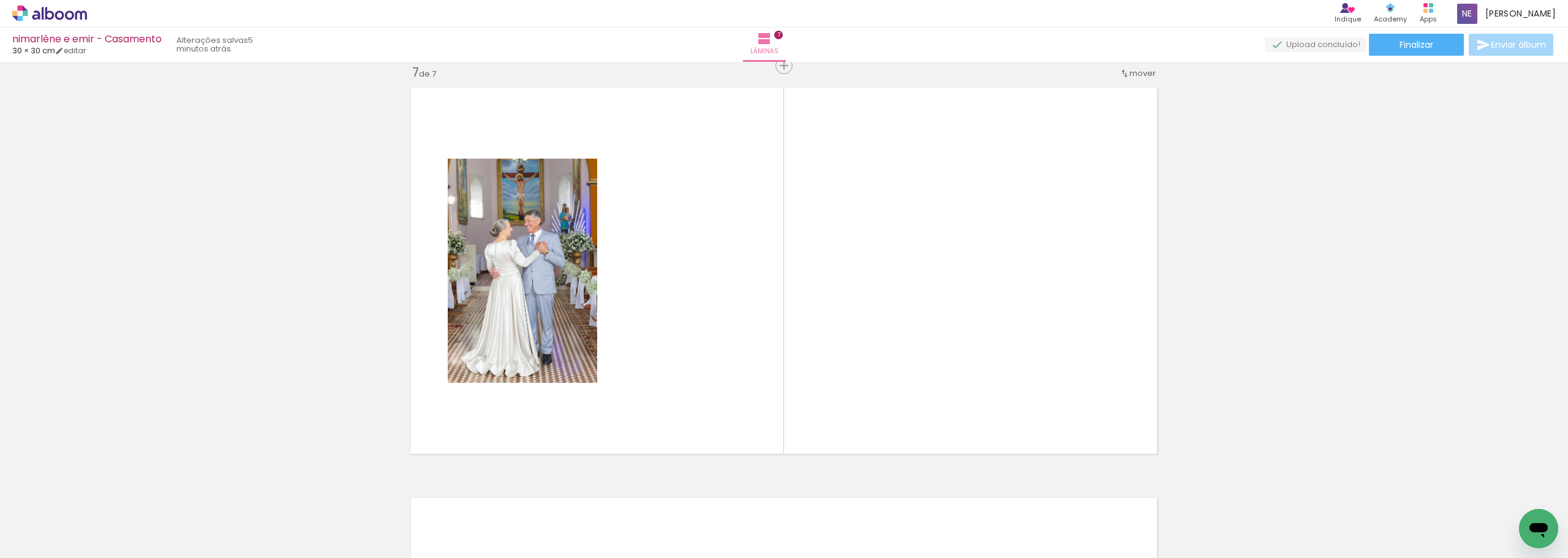
scroll to position [2477, 0]
drag, startPoint x: 1032, startPoint y: 522, endPoint x: 999, endPoint y: 361, distance: 164.3
click at [1007, 408] on quentale-workspace at bounding box center [784, 279] width 1568 height 558
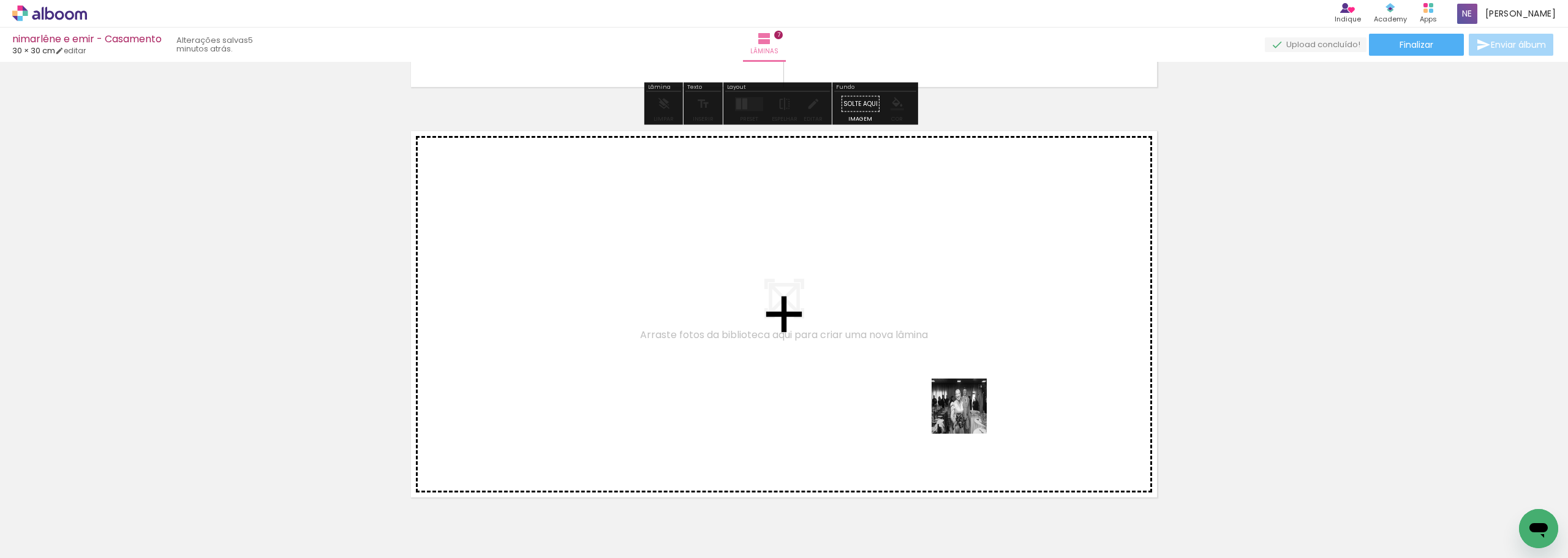
drag, startPoint x: 969, startPoint y: 415, endPoint x: 897, endPoint y: 349, distance: 97.7
click at [897, 349] on quentale-workspace at bounding box center [784, 279] width 1568 height 558
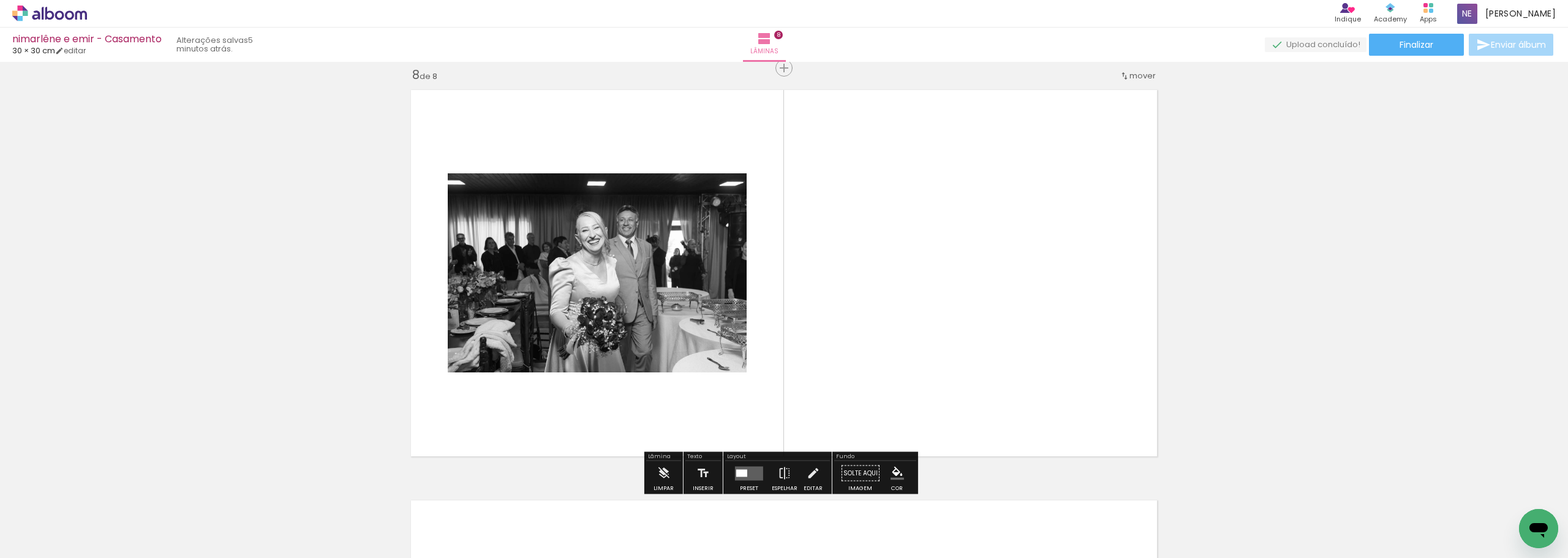
scroll to position [2887, 0]
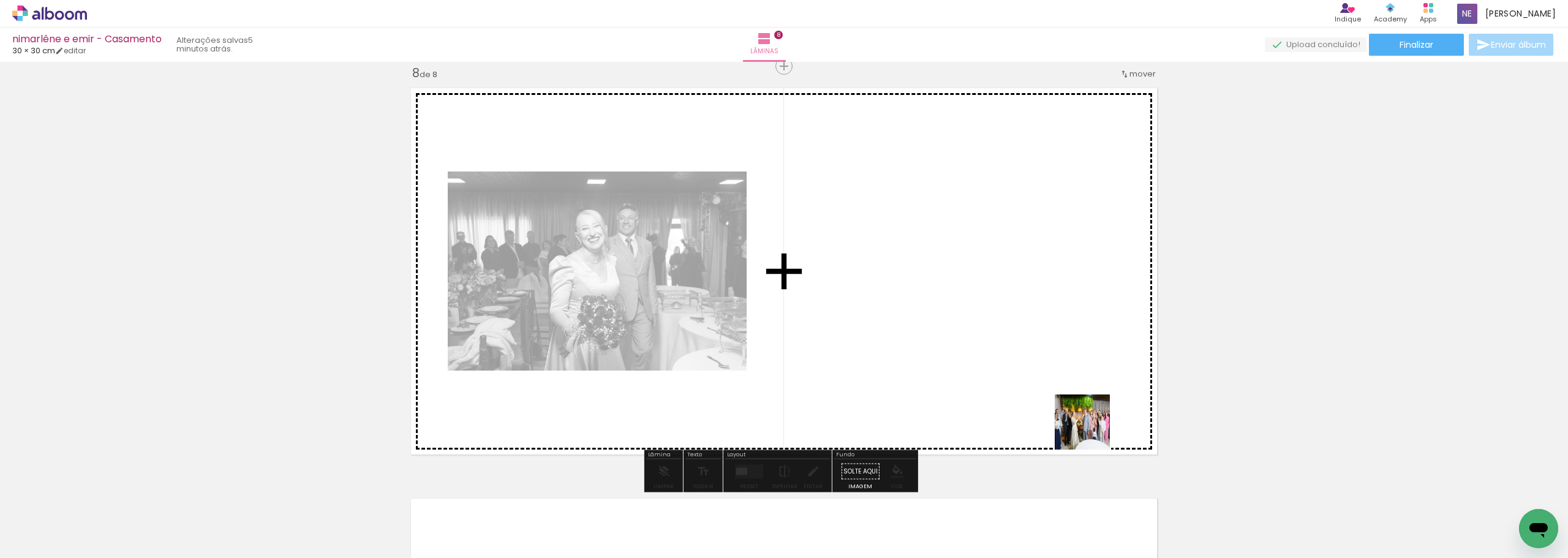
drag, startPoint x: 1092, startPoint y: 431, endPoint x: 978, endPoint y: 285, distance: 185.2
click at [978, 285] on quentale-workspace at bounding box center [784, 279] width 1568 height 558
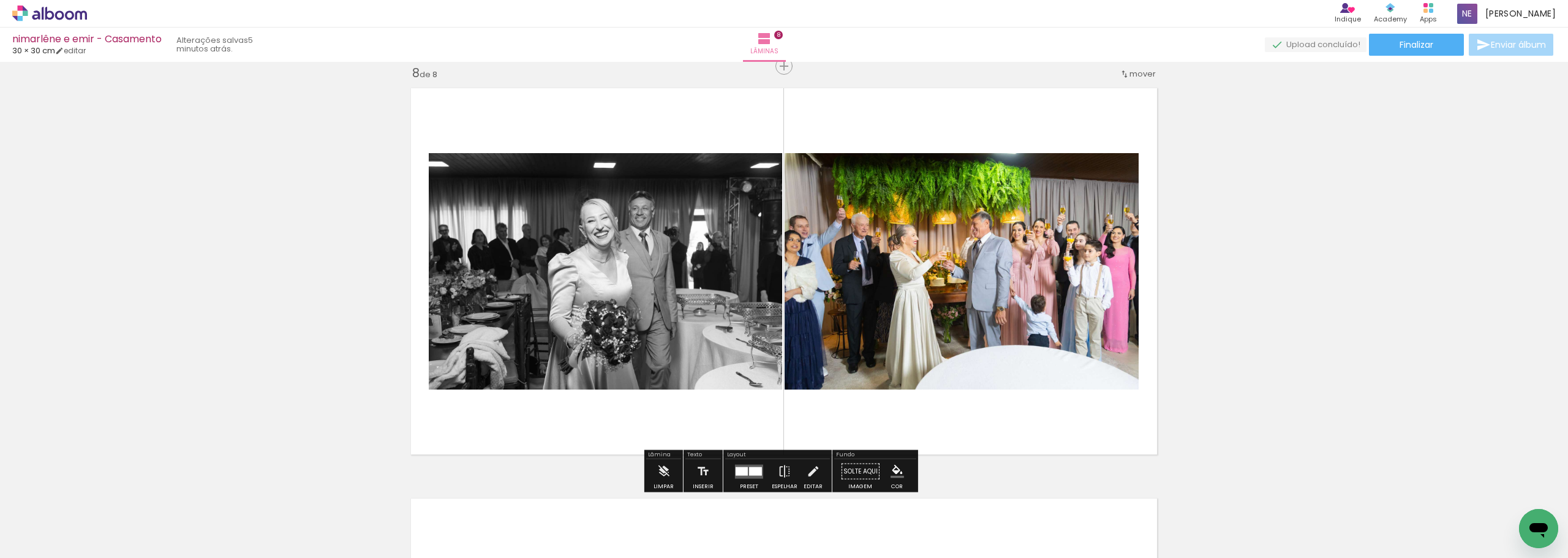
scroll to position [3132, 0]
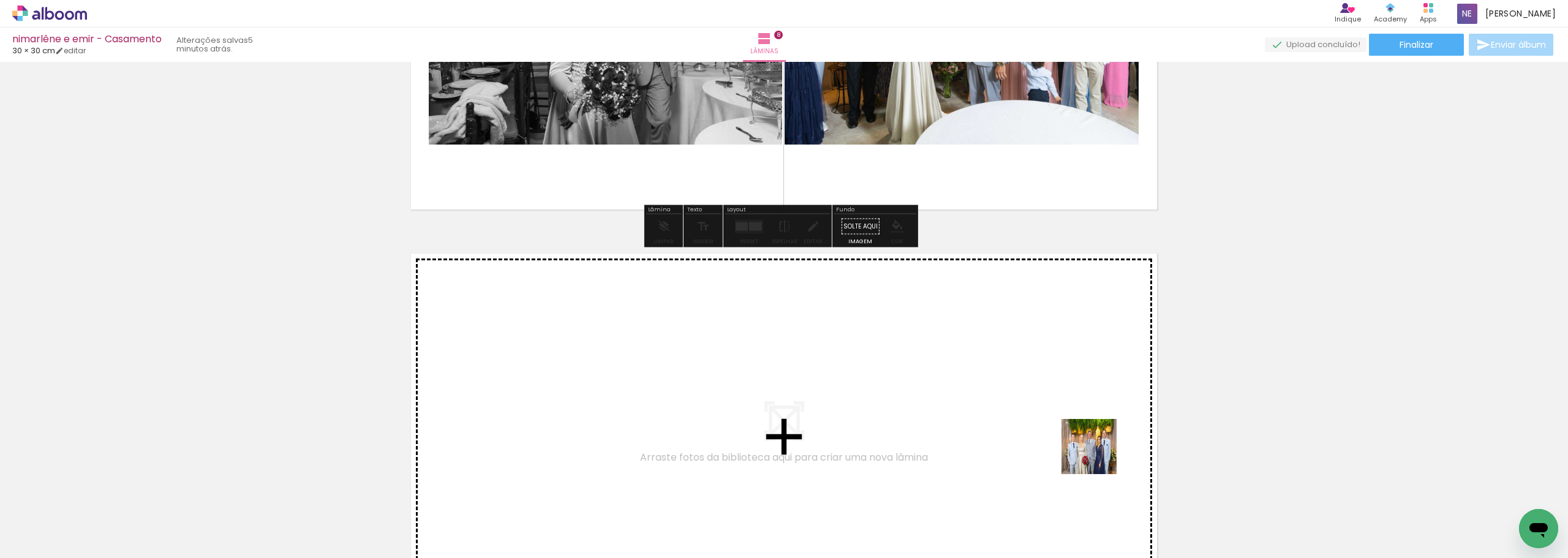
drag, startPoint x: 1099, startPoint y: 456, endPoint x: 908, endPoint y: 353, distance: 217.0
click at [908, 353] on quentale-workspace at bounding box center [784, 279] width 1568 height 558
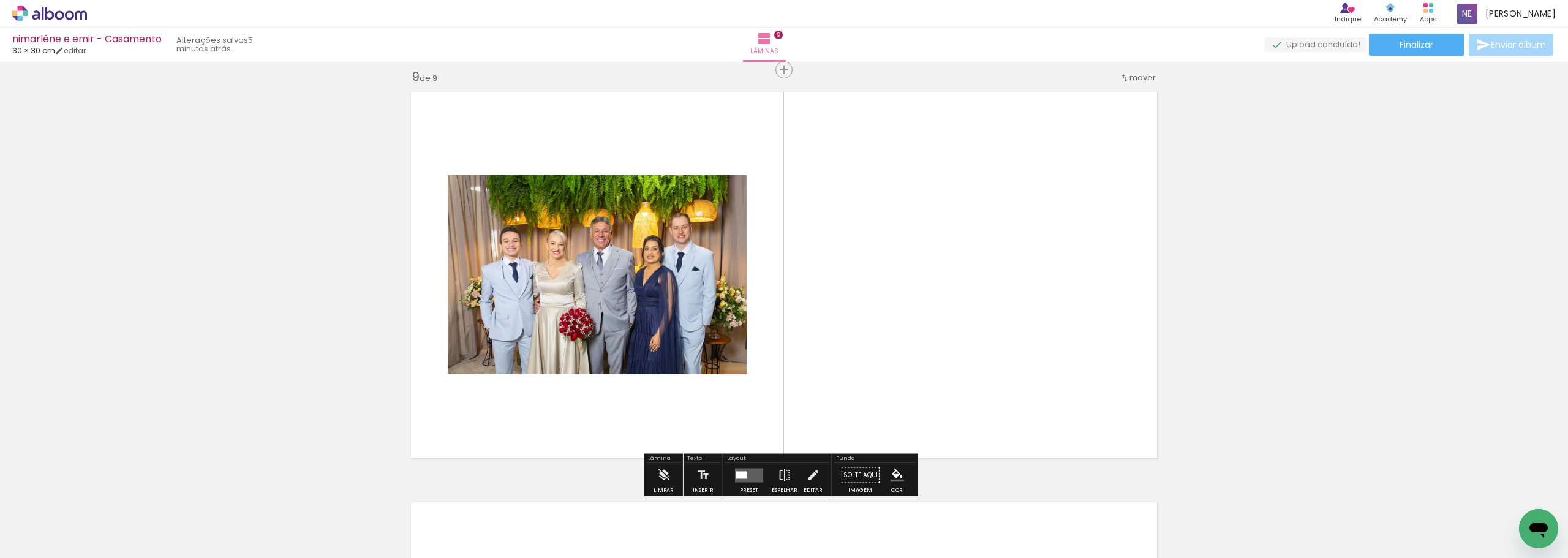
scroll to position [3297, 0]
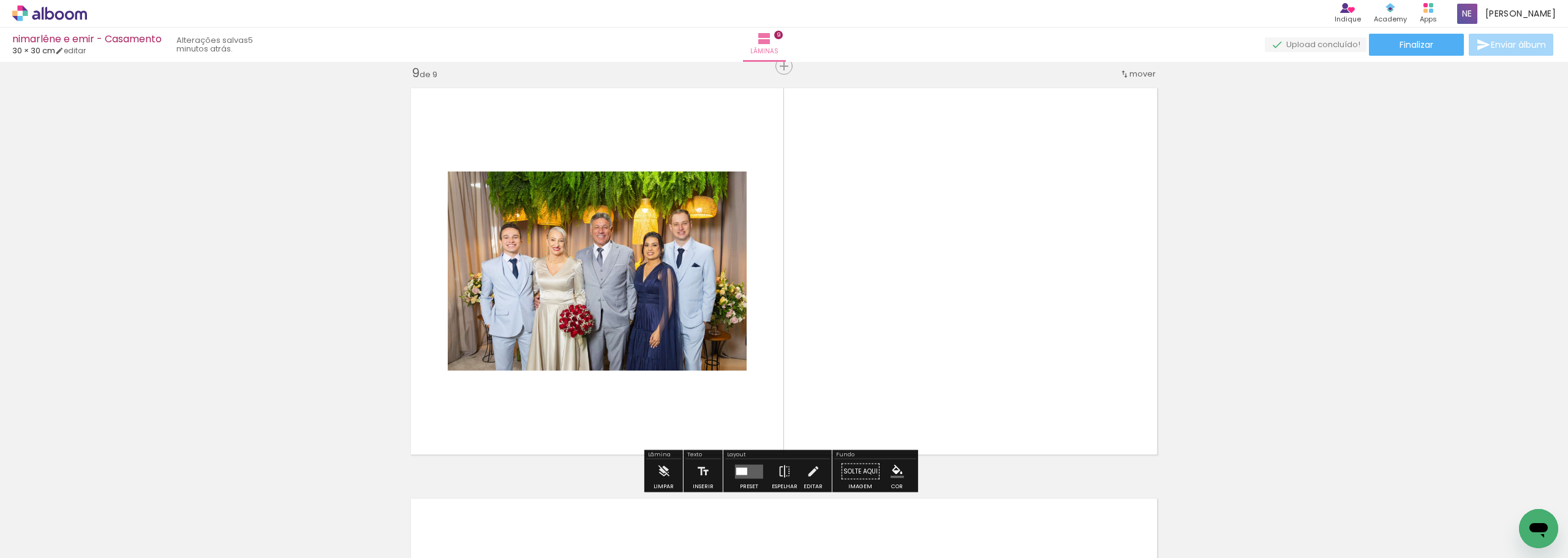
drag, startPoint x: 1154, startPoint y: 425, endPoint x: 1018, endPoint y: 343, distance: 158.8
click at [1018, 343] on quentale-workspace at bounding box center [784, 279] width 1568 height 558
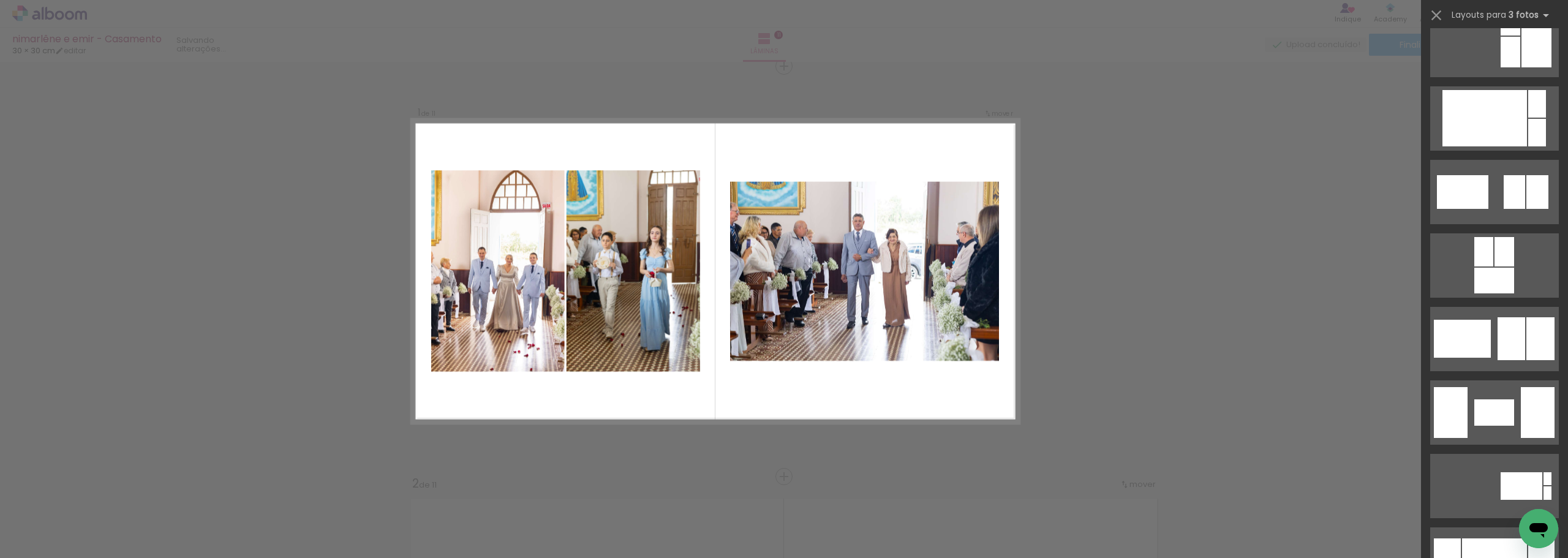
scroll to position [1776, 0]
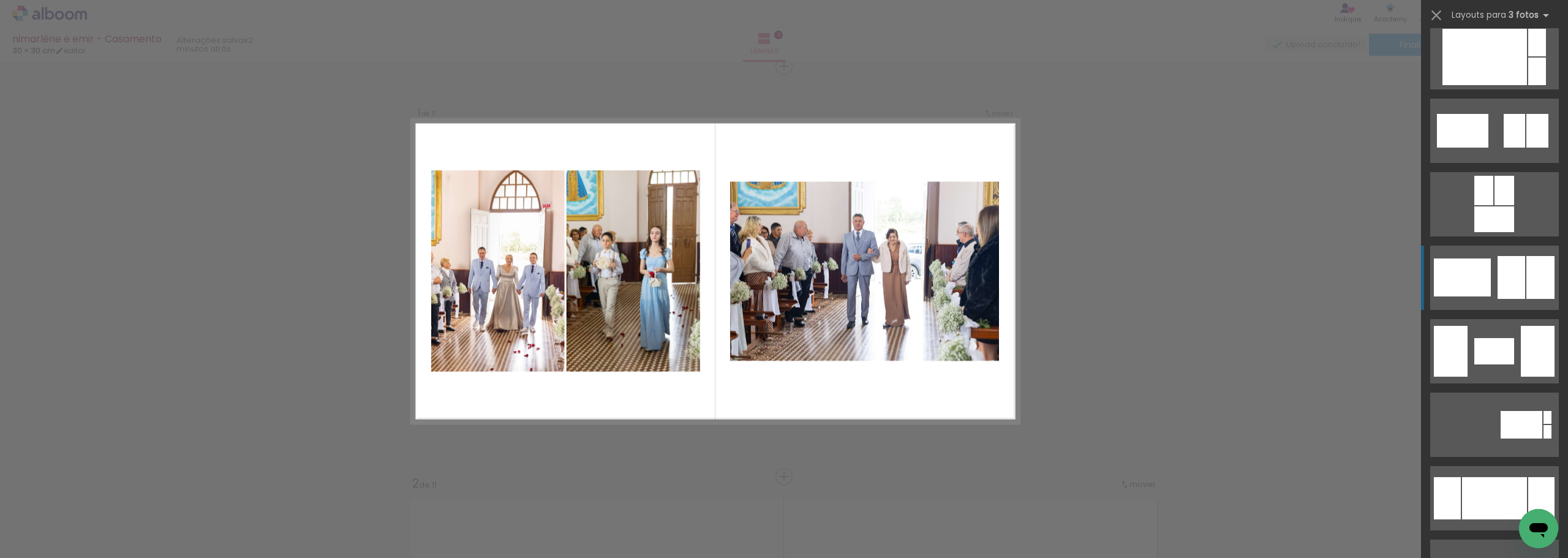
click at [1501, 282] on div at bounding box center [1511, 277] width 28 height 42
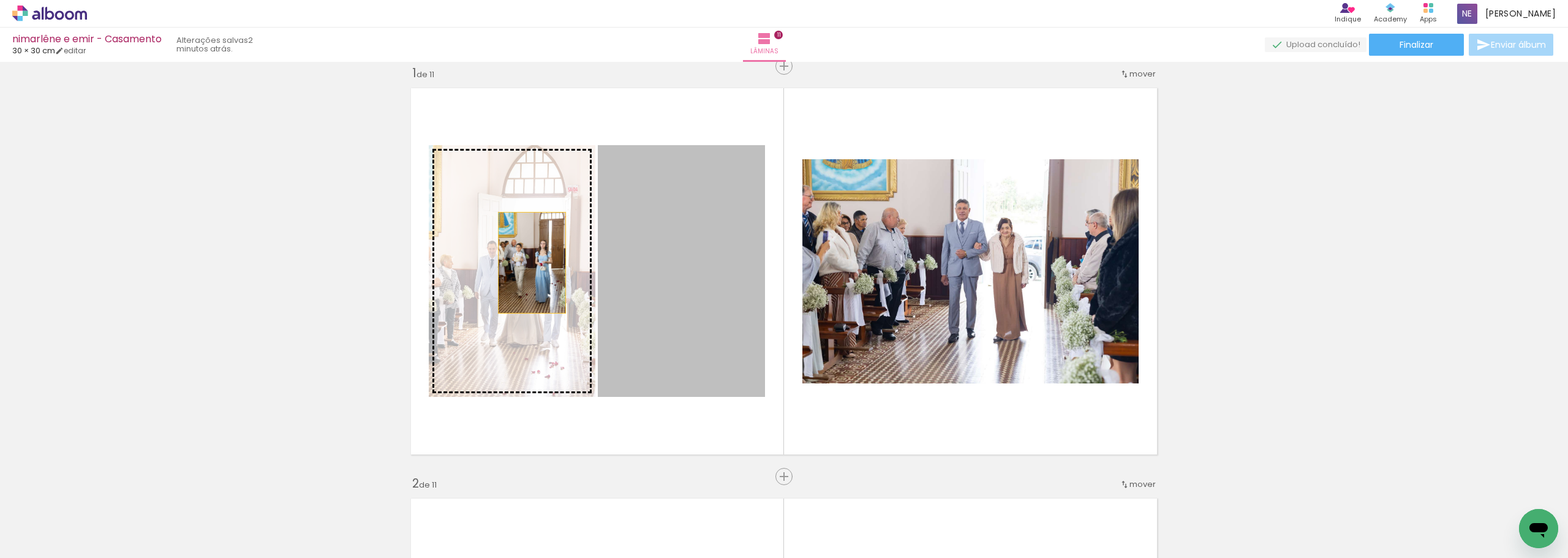
drag, startPoint x: 725, startPoint y: 266, endPoint x: 525, endPoint y: 263, distance: 200.0
click at [0, 0] on slot at bounding box center [0, 0] width 0 height 0
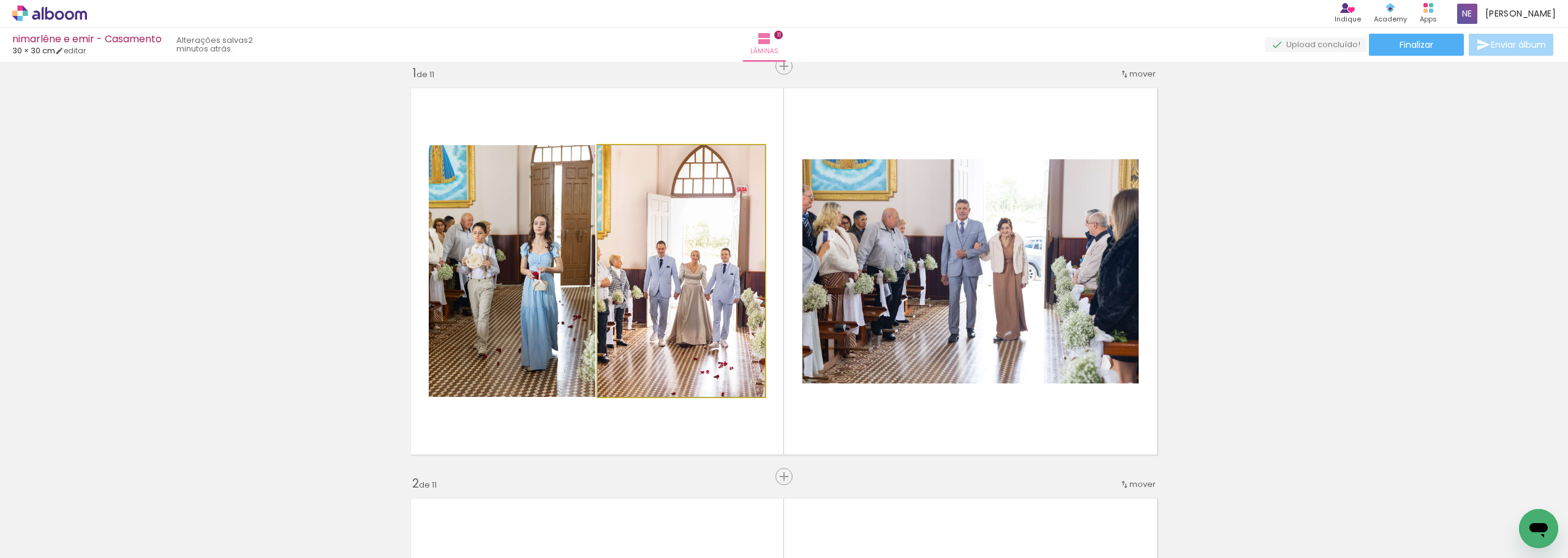
click at [623, 156] on div at bounding box center [627, 158] width 11 height 11
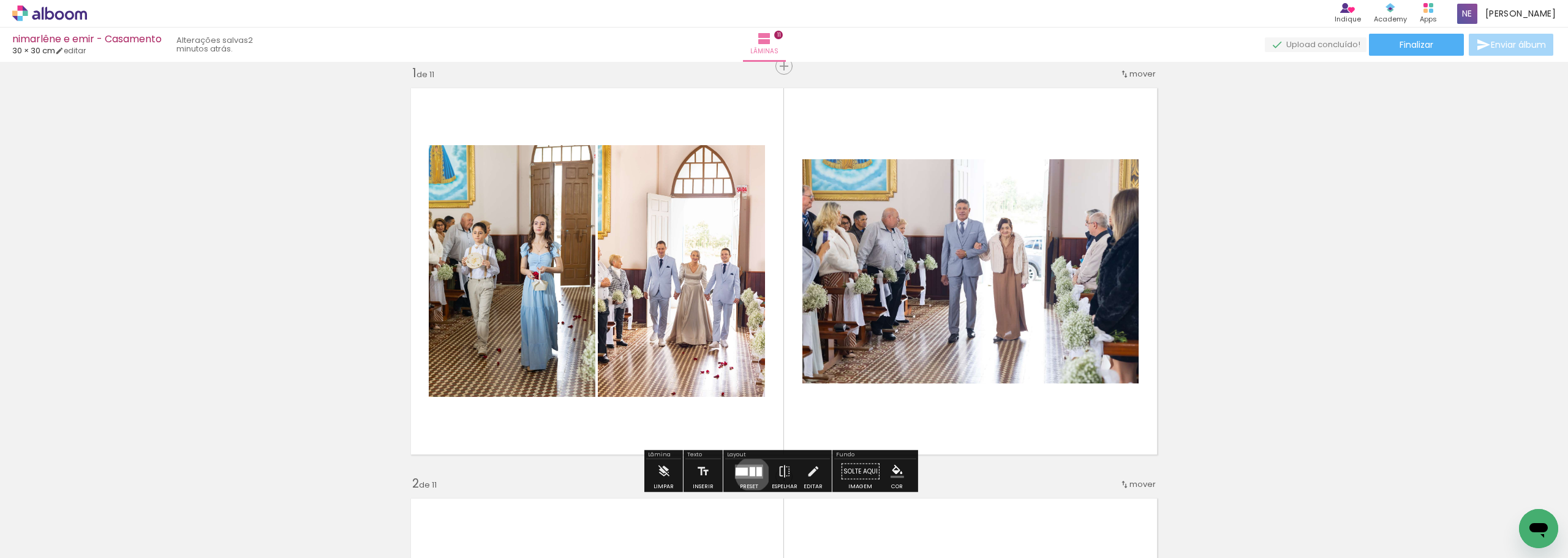
click at [750, 474] on div at bounding box center [752, 471] width 6 height 9
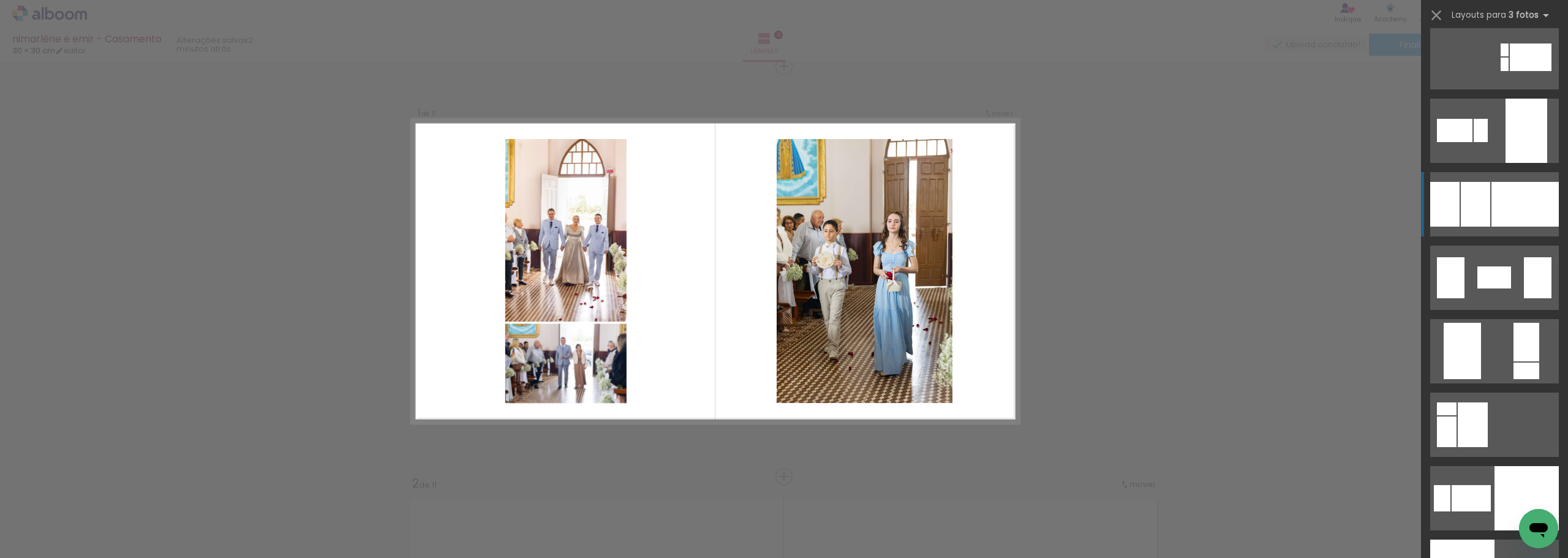
scroll to position [2411, 0]
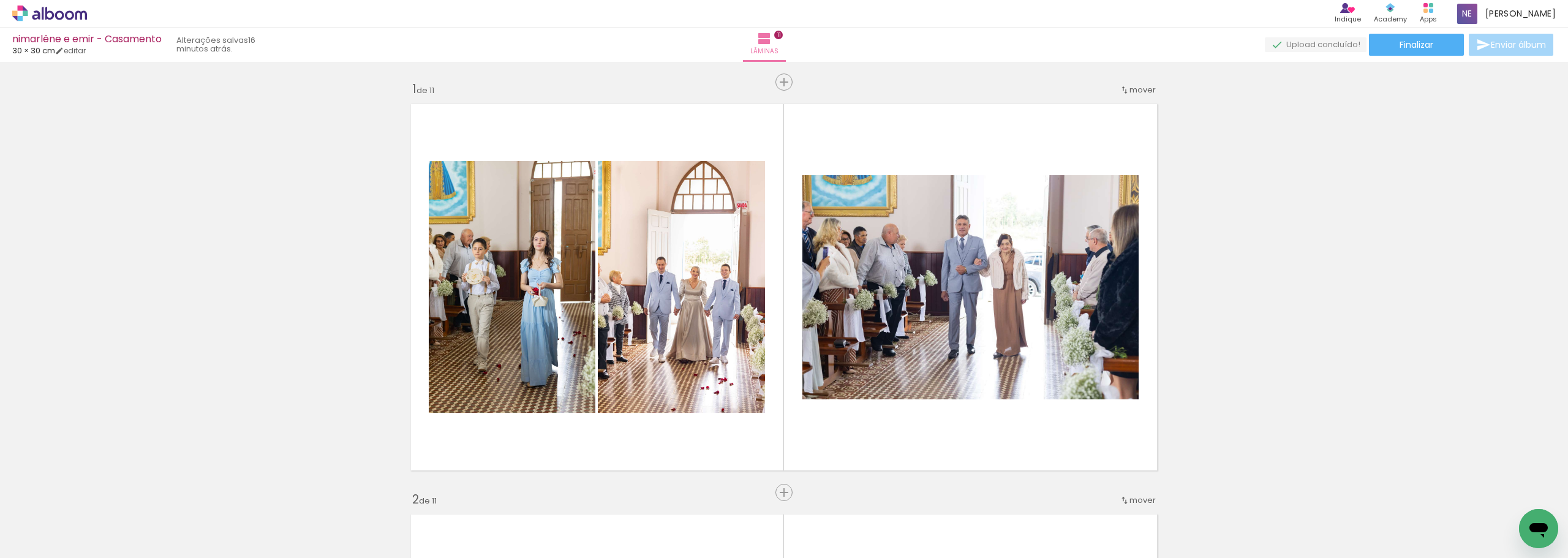
scroll to position [2411, 0]
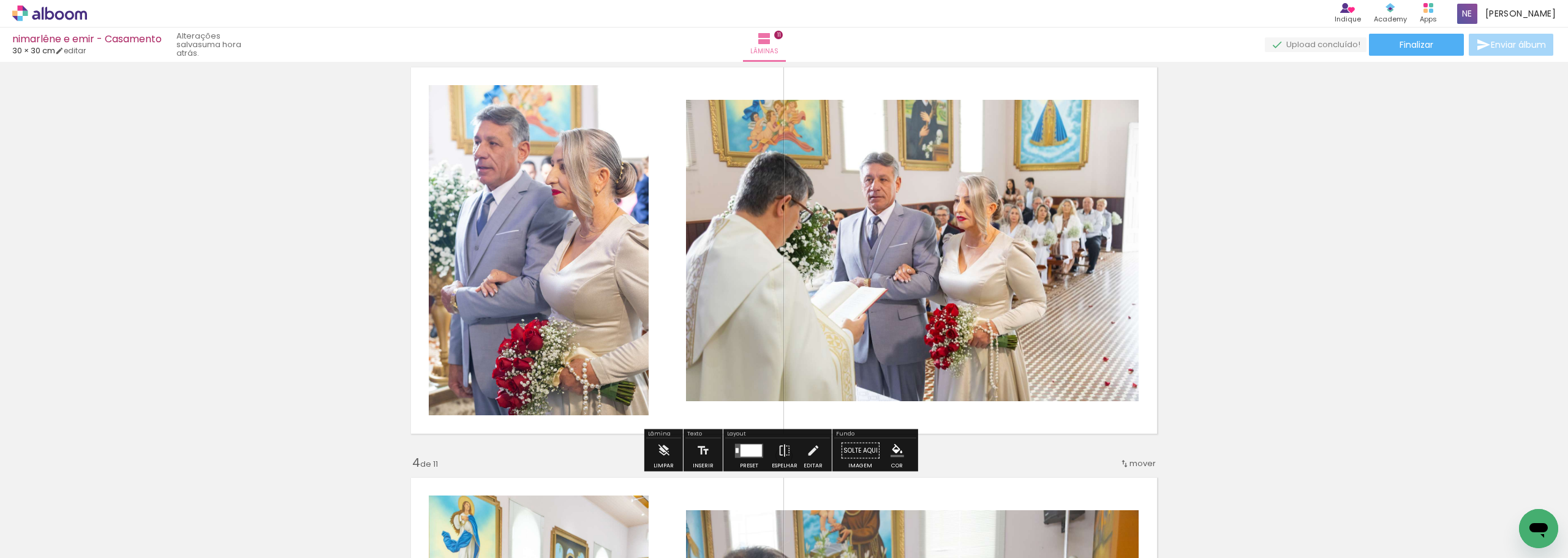
scroll to position [551, 0]
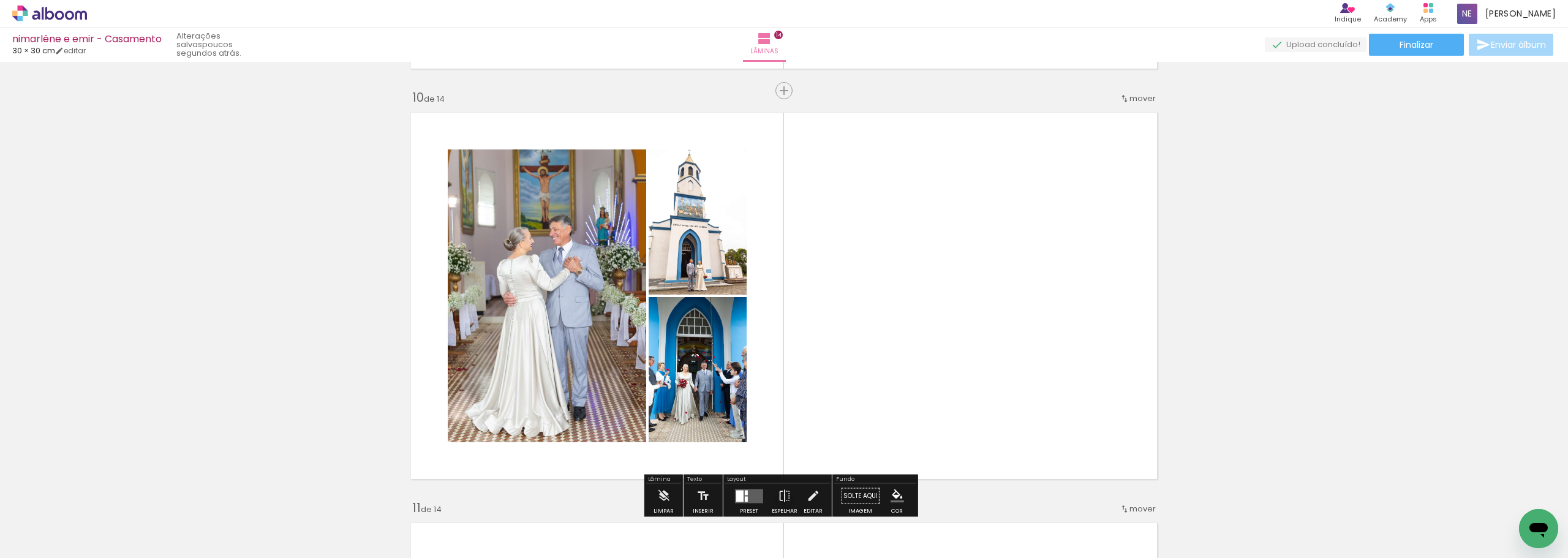
scroll to position [3744, 0]
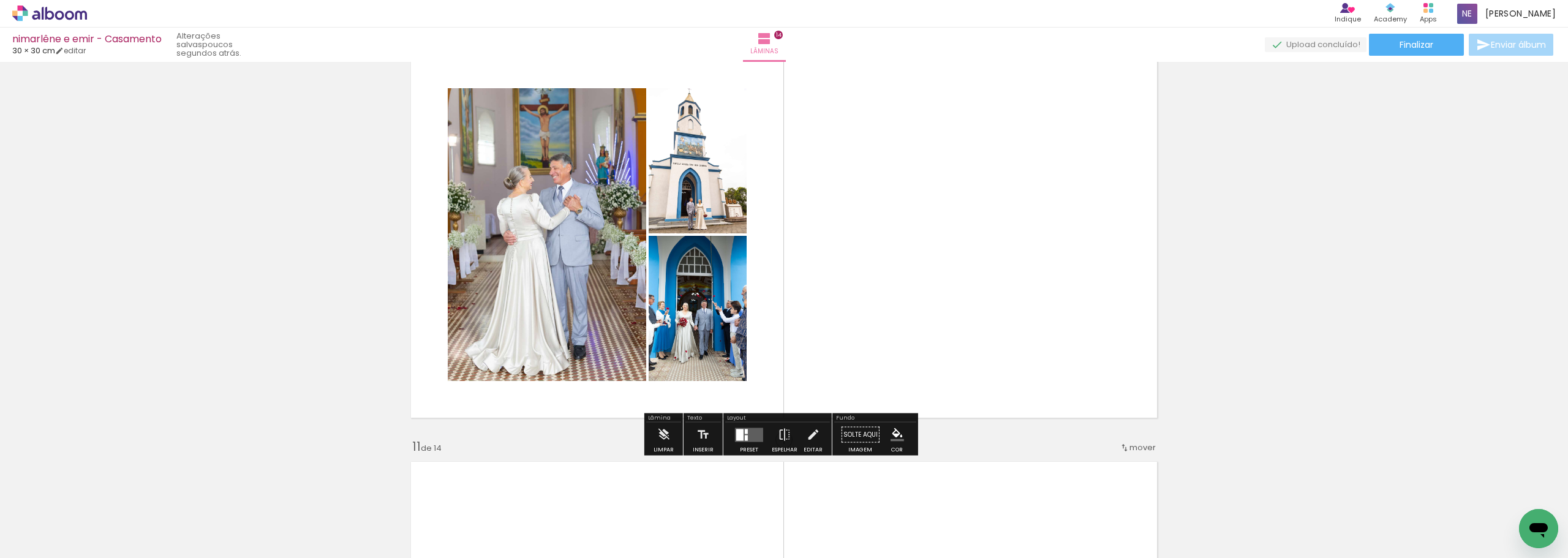
click at [778, 334] on quentale-layouter at bounding box center [784, 235] width 759 height 379
click at [740, 432] on div at bounding box center [740, 434] width 7 height 12
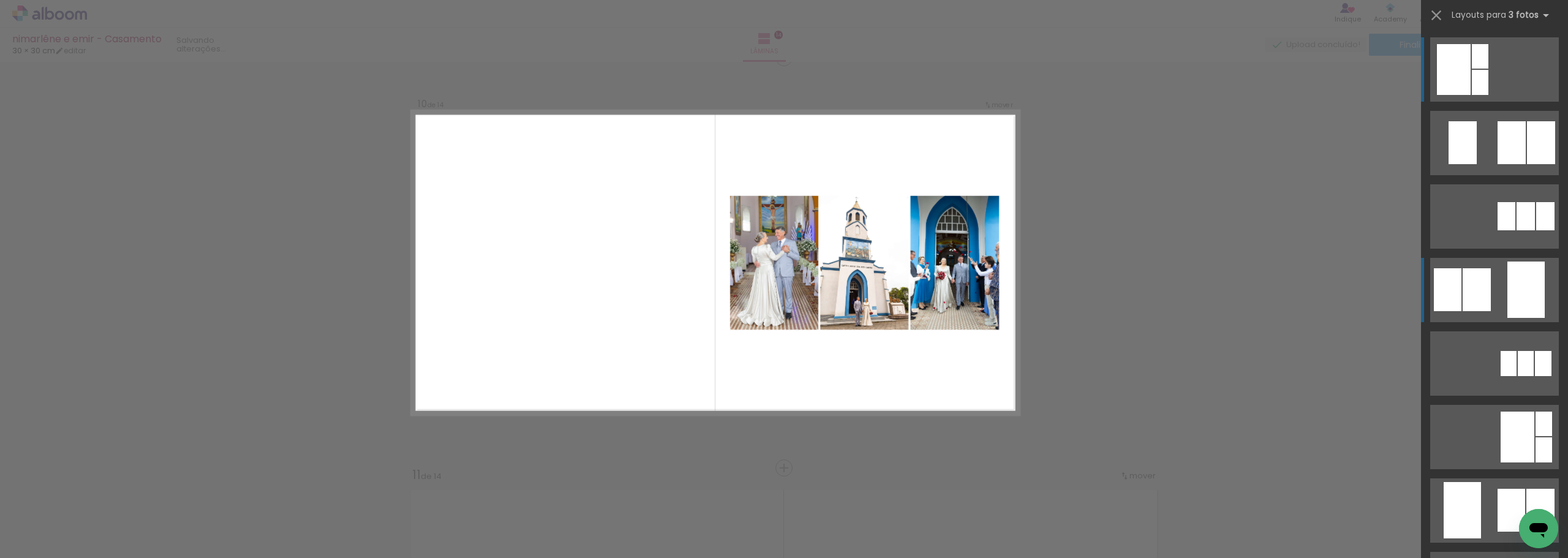
scroll to position [3707, 0]
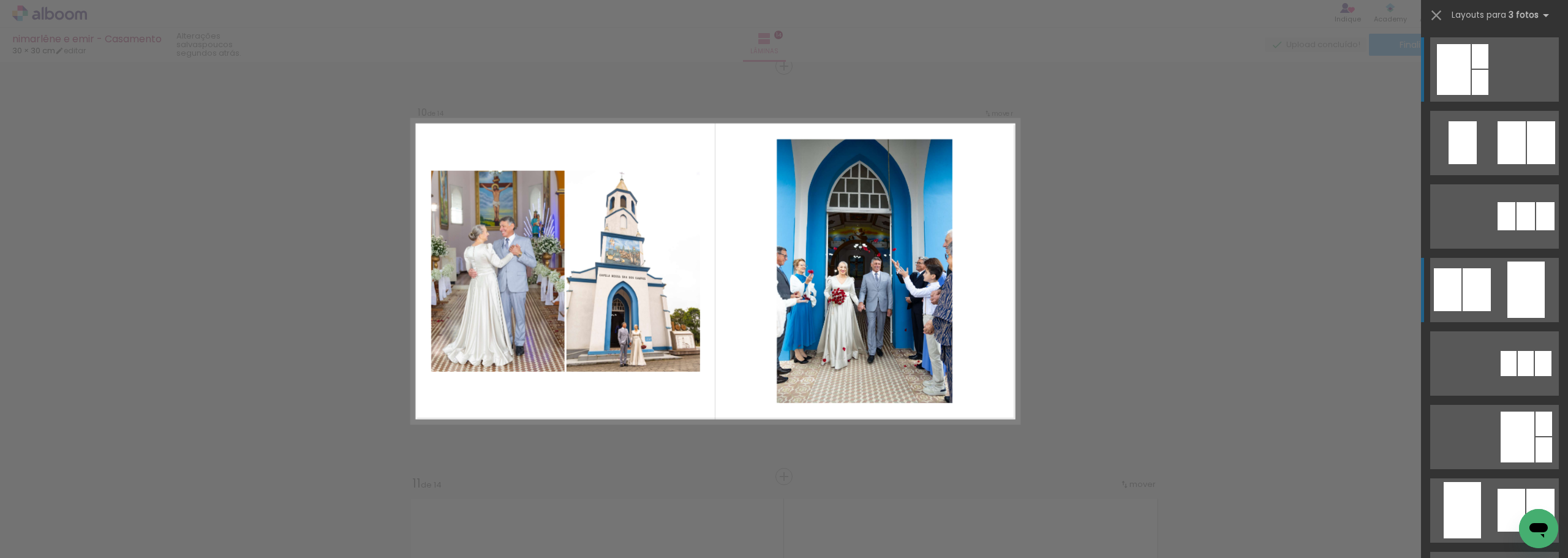
click at [1485, 282] on div at bounding box center [1477, 290] width 28 height 42
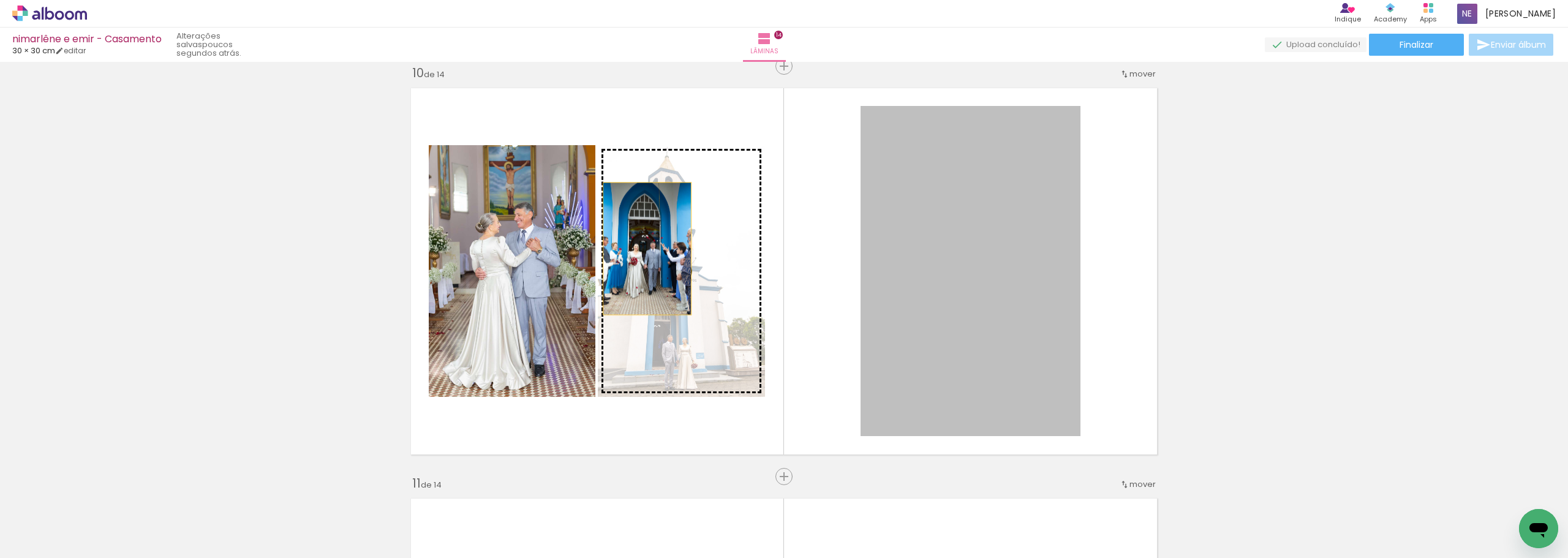
drag, startPoint x: 977, startPoint y: 268, endPoint x: 648, endPoint y: 246, distance: 329.7
click at [0, 0] on slot at bounding box center [0, 0] width 0 height 0
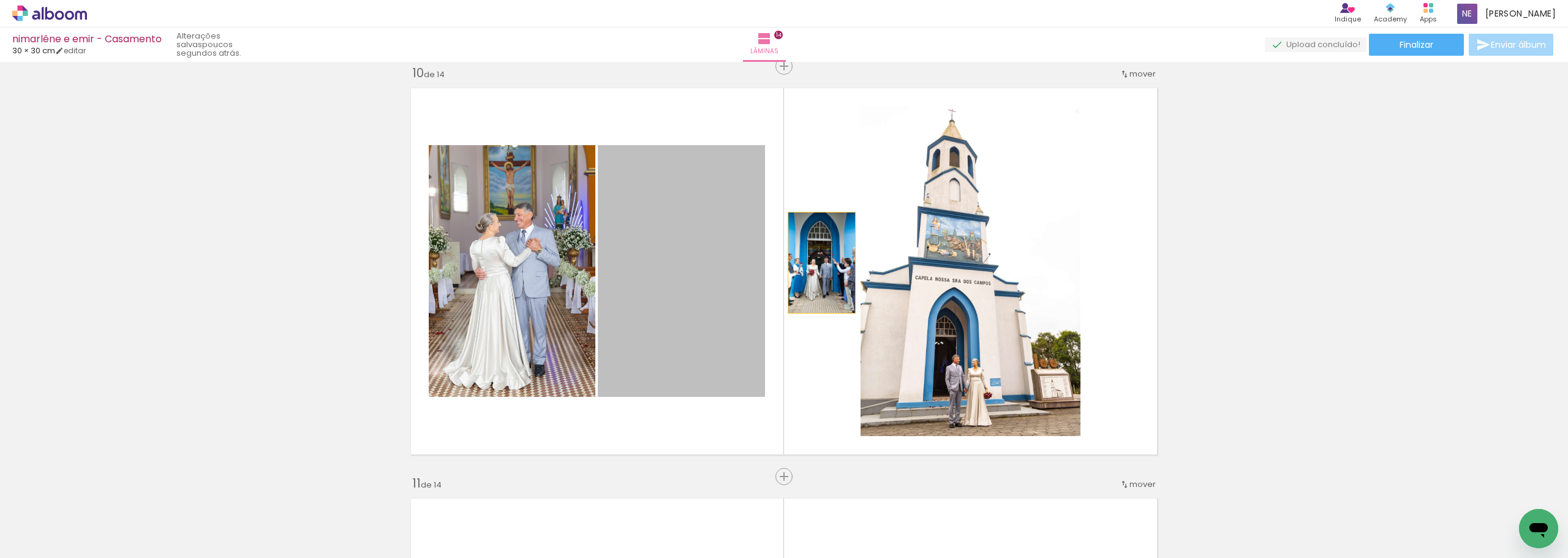
drag, startPoint x: 720, startPoint y: 265, endPoint x: 919, endPoint y: 268, distance: 199.0
click at [0, 0] on slot at bounding box center [0, 0] width 0 height 0
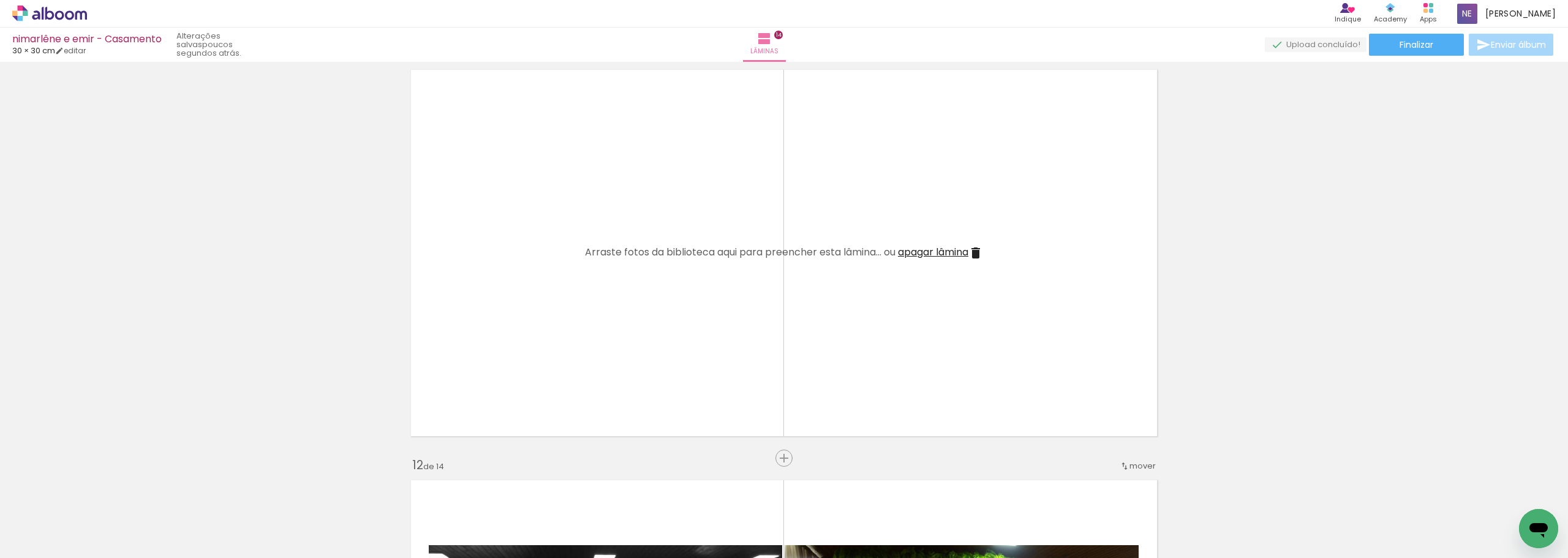
scroll to position [4013, 0]
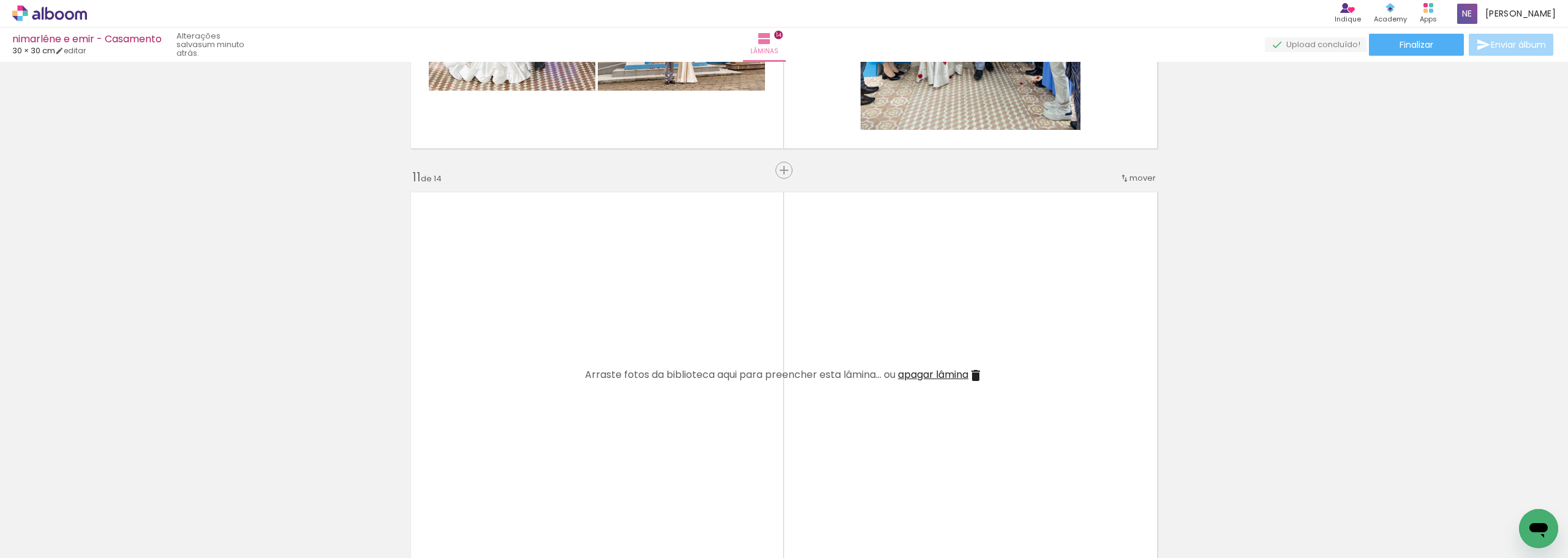
click at [944, 372] on span "apagar lâmina" at bounding box center [932, 375] width 70 height 14
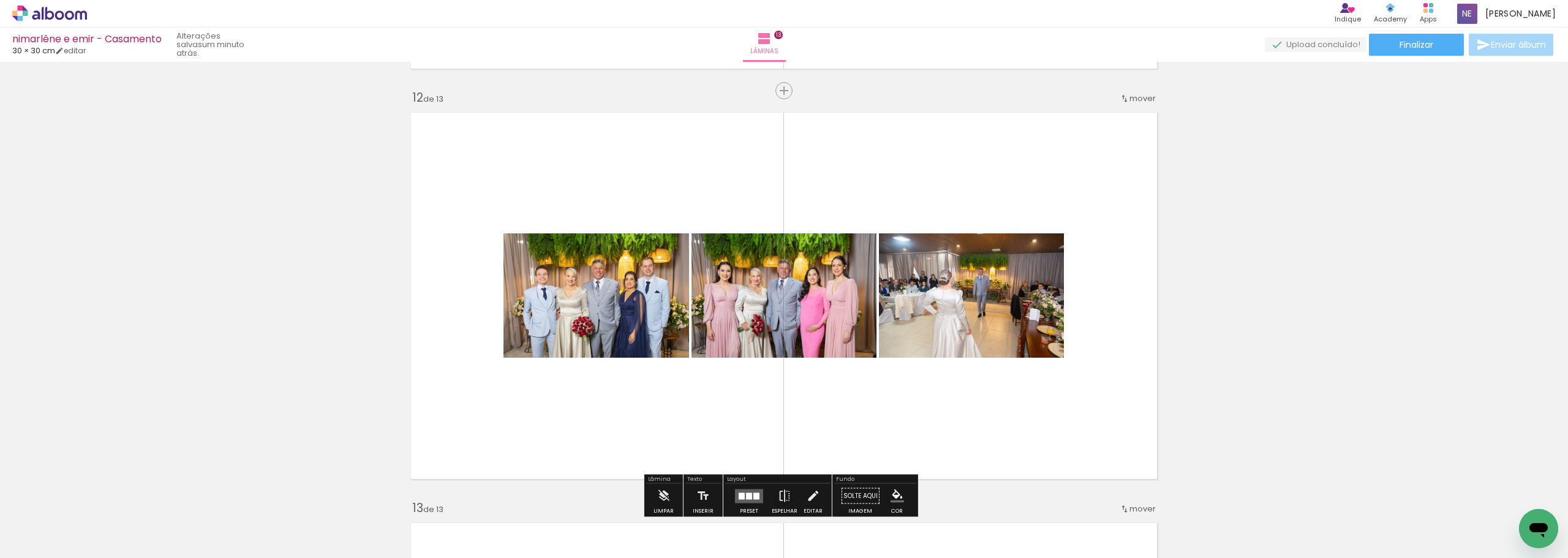
scroll to position [4564, 0]
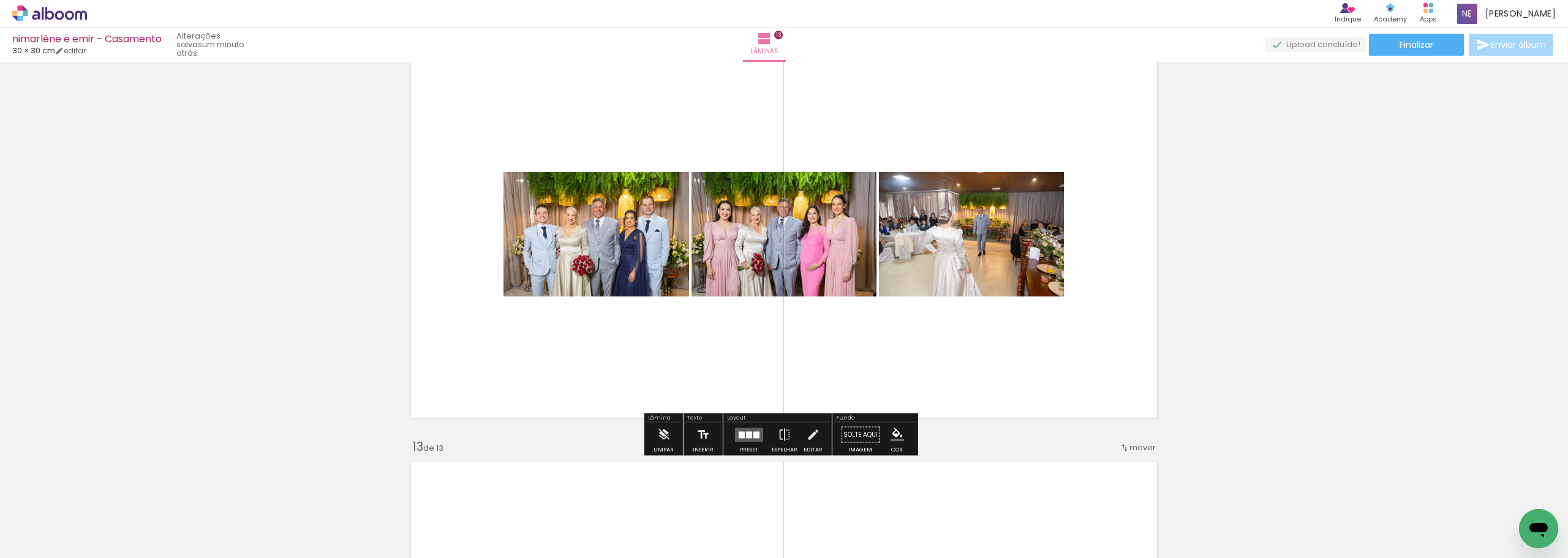
click at [741, 433] on div at bounding box center [742, 434] width 6 height 7
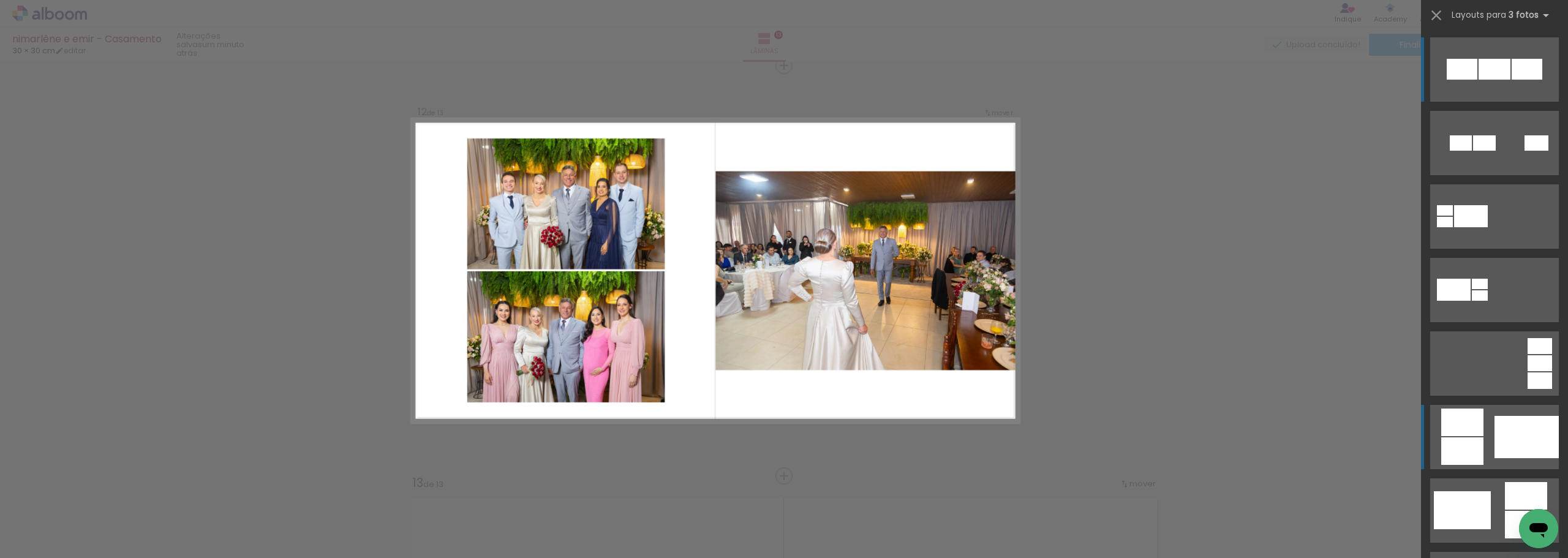
scroll to position [4527, 0]
click at [1507, 440] on div at bounding box center [1527, 437] width 65 height 42
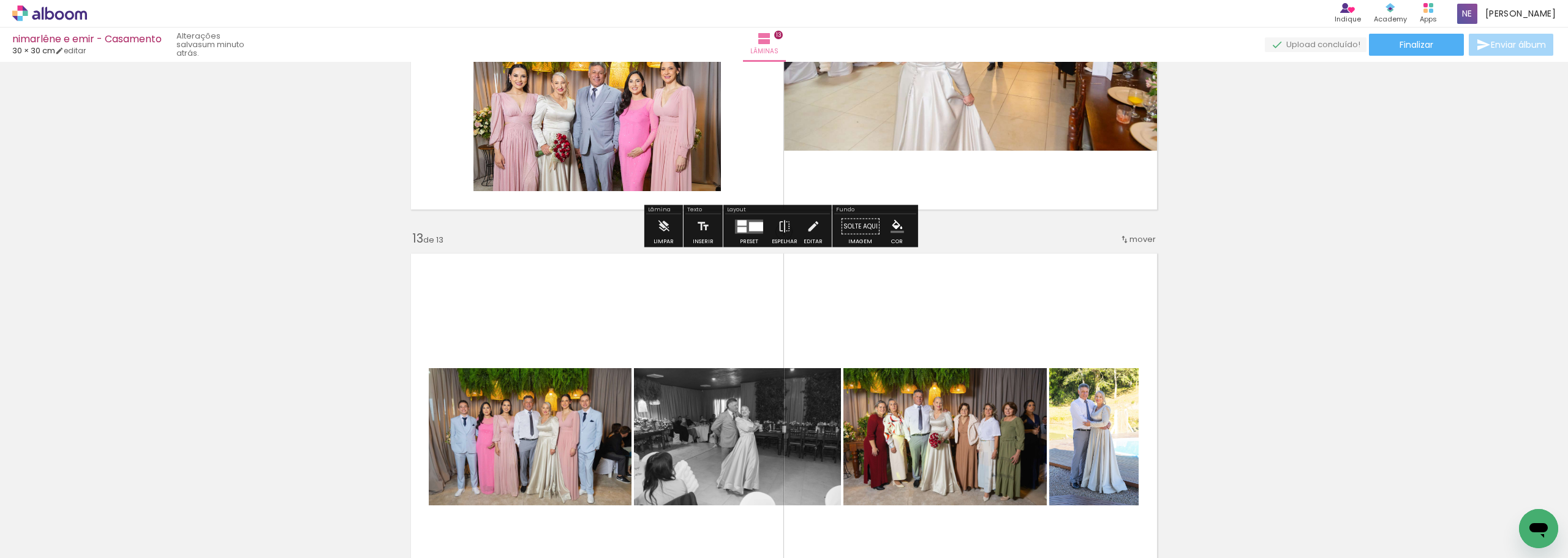
scroll to position [4833, 0]
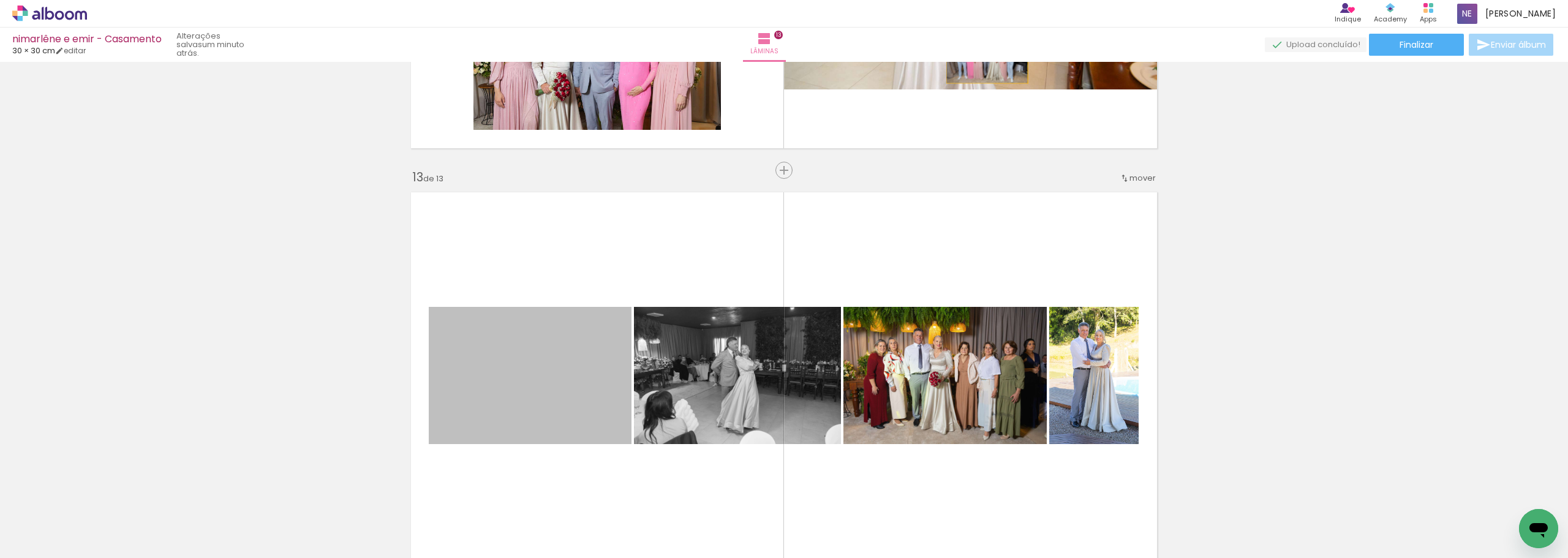
drag, startPoint x: 561, startPoint y: 375, endPoint x: 983, endPoint y: 56, distance: 529.0
click at [983, 0] on div "nimarlêne e emir - Casamento 30 × 30 cm editar um minuto atrás. Lâminas 13 Fina…" at bounding box center [784, 0] width 1568 height 0
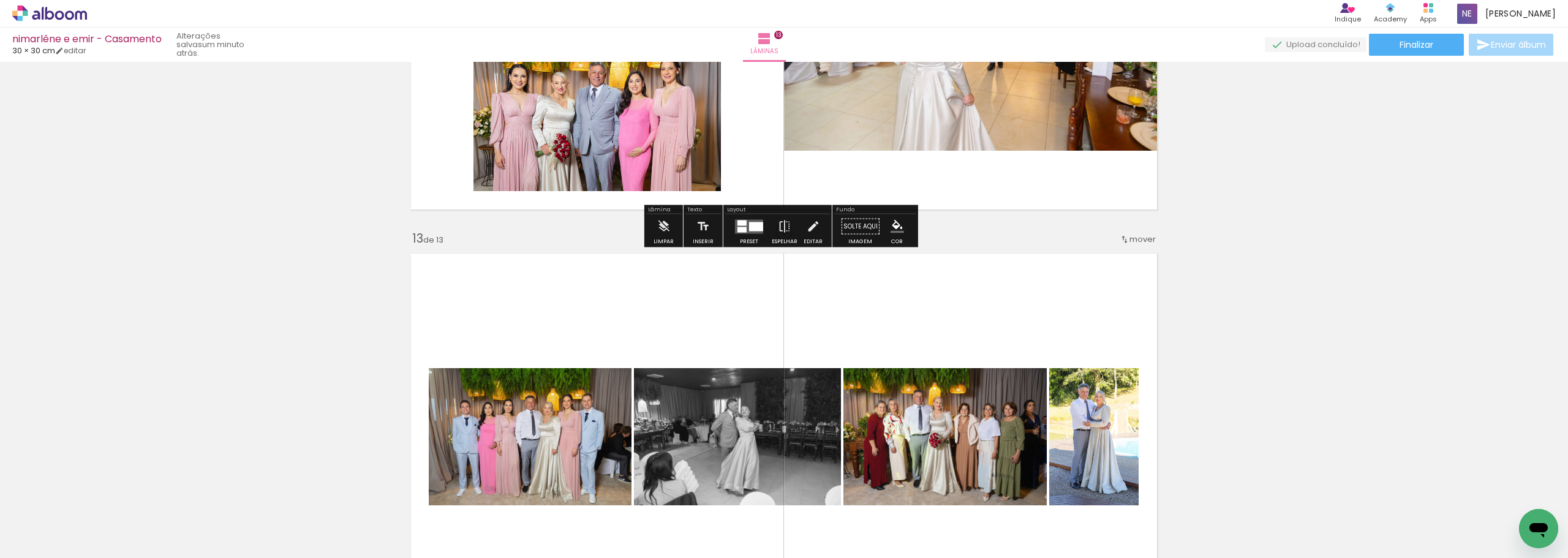
scroll to position [4711, 0]
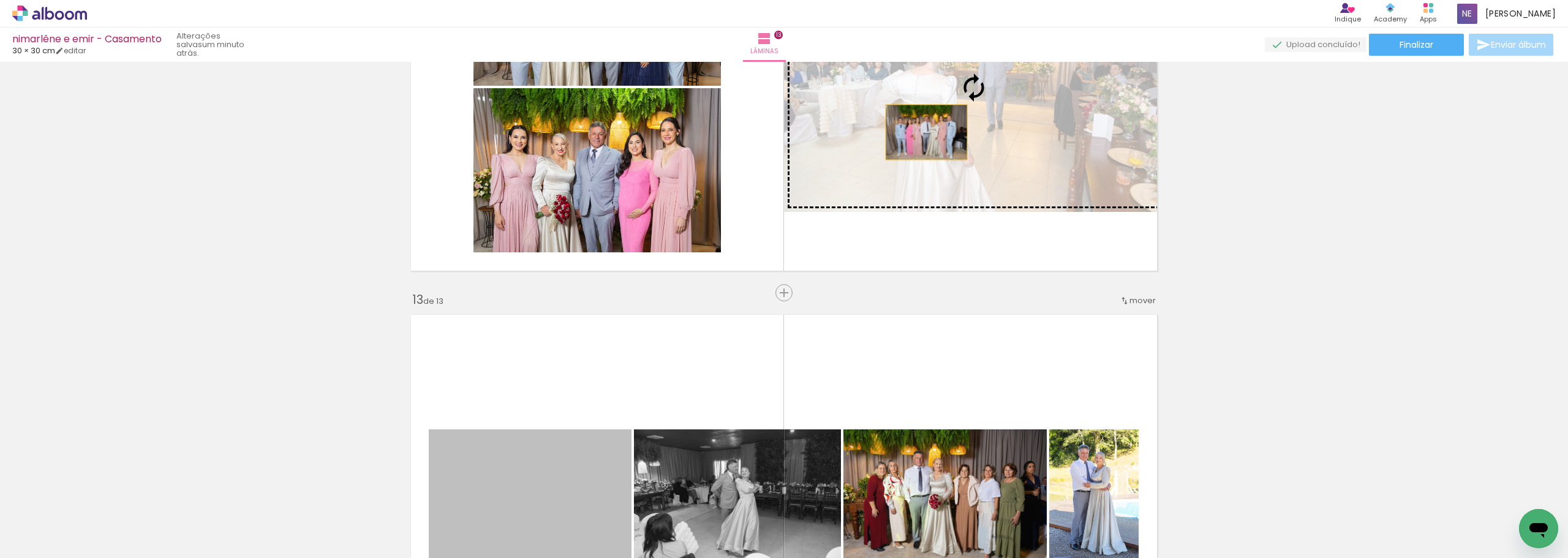
drag, startPoint x: 765, startPoint y: 338, endPoint x: 922, endPoint y: 132, distance: 259.0
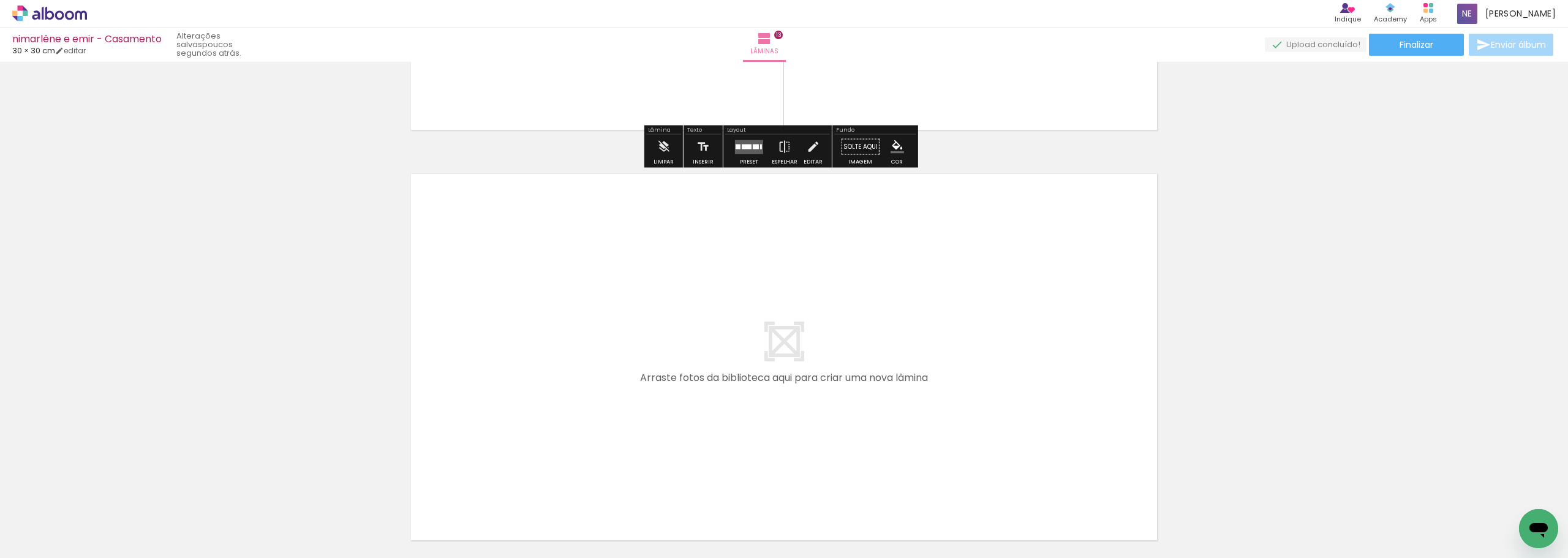
scroll to position [5017, 0]
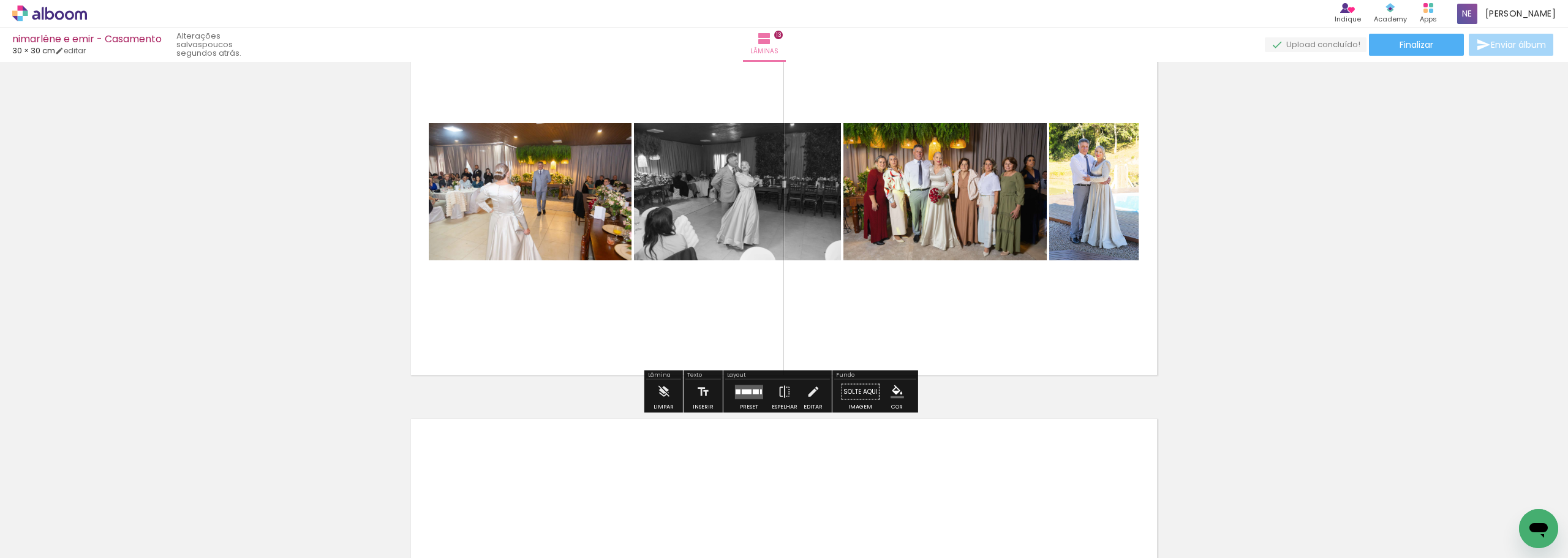
click at [751, 395] on quentale-layouter at bounding box center [749, 391] width 28 height 14
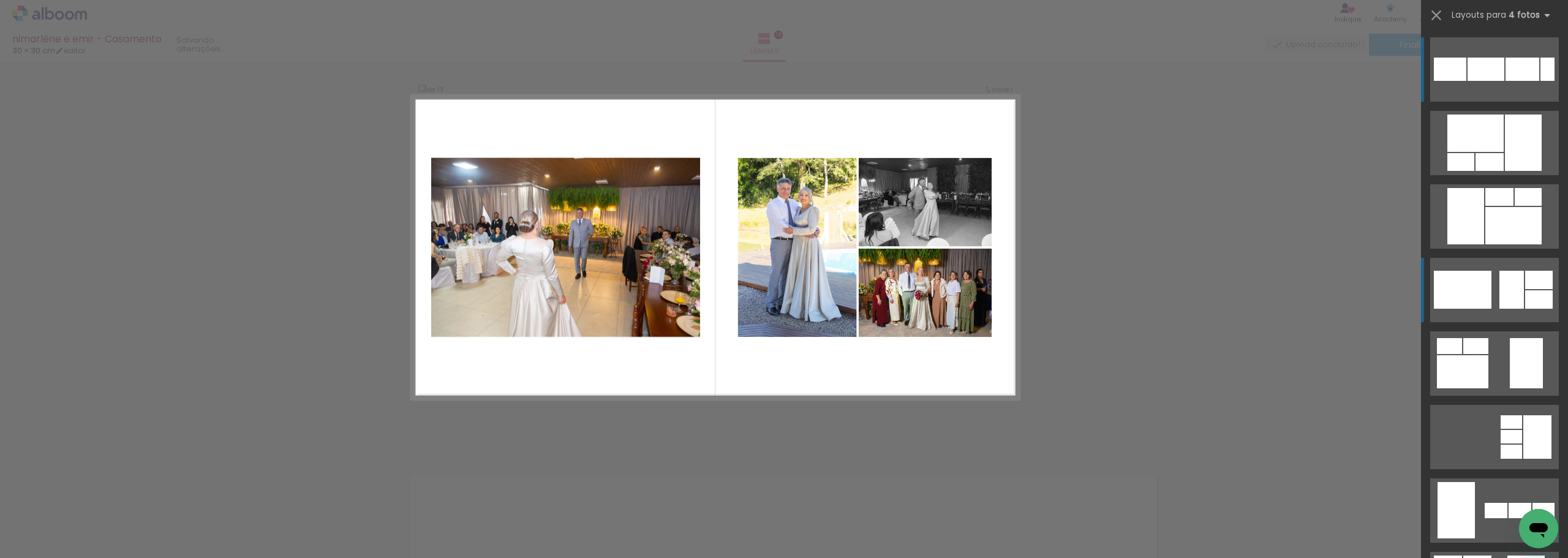
scroll to position [4938, 0]
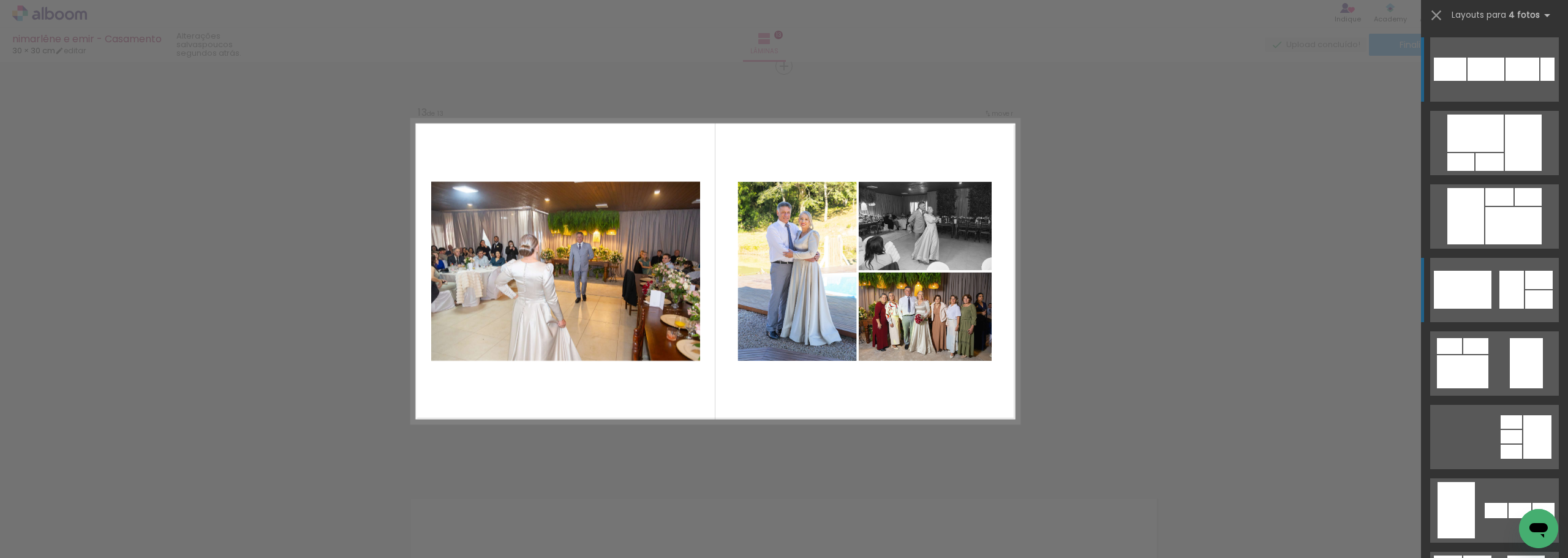
click at [1503, 279] on div at bounding box center [1511, 290] width 24 height 38
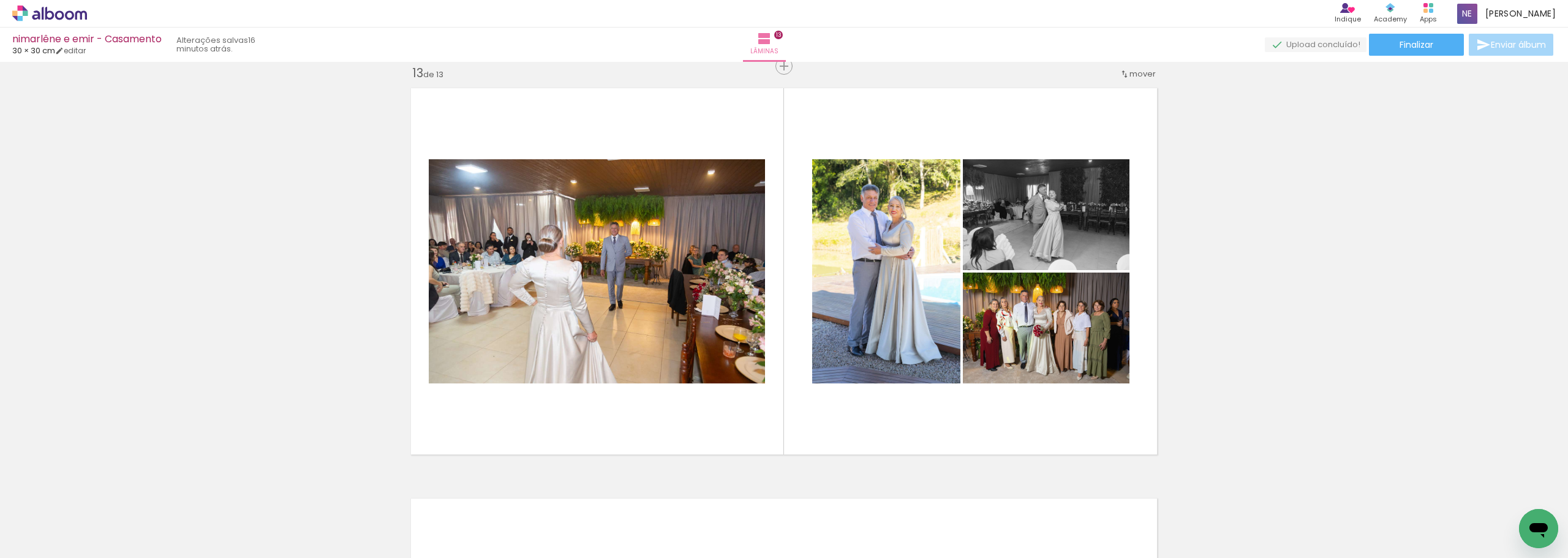
scroll to position [0, 211]
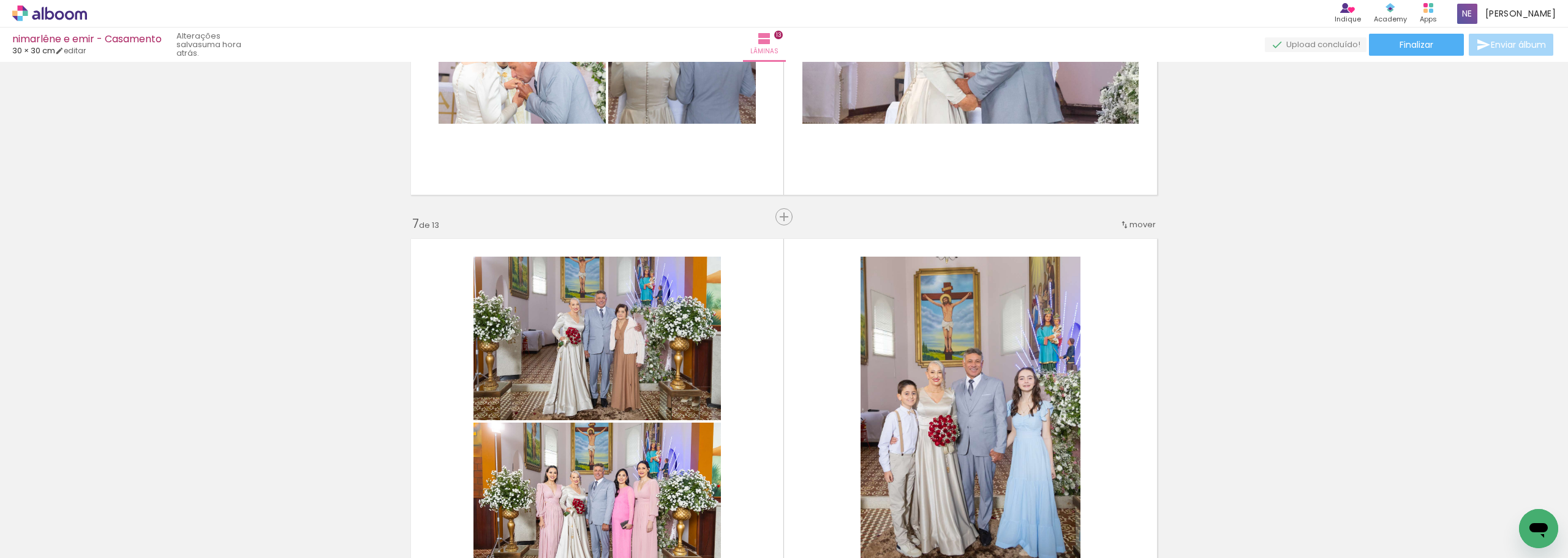
scroll to position [2632, 0]
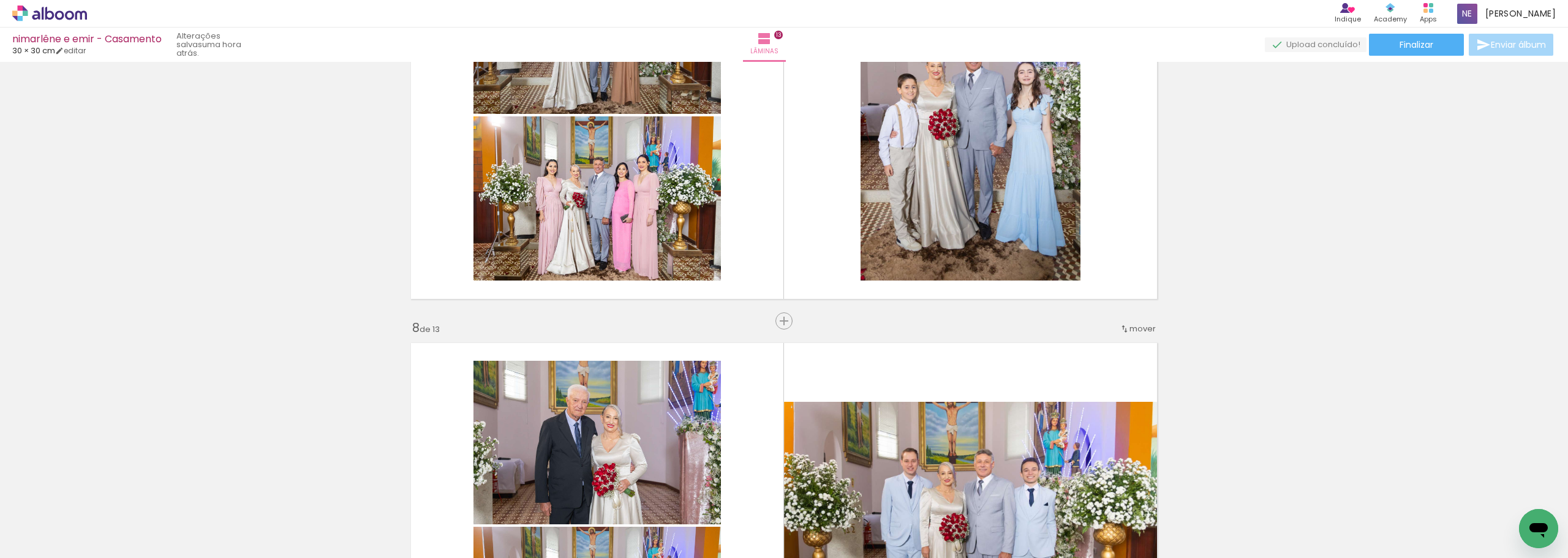
scroll to position [0, 211]
